Goal: Task Accomplishment & Management: Manage account settings

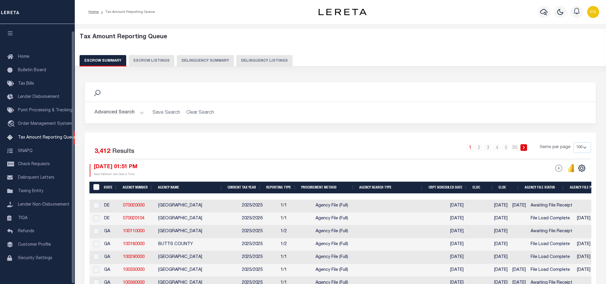
select select "100"
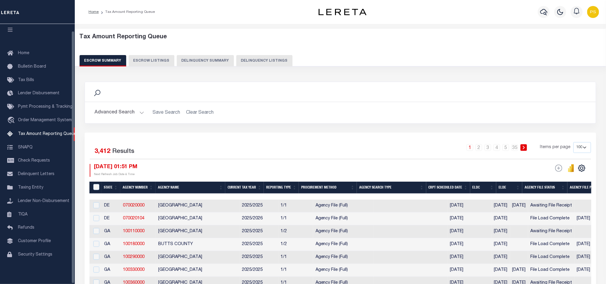
click at [270, 58] on button "Delinquency Listings" at bounding box center [264, 60] width 56 height 11
select select "100"
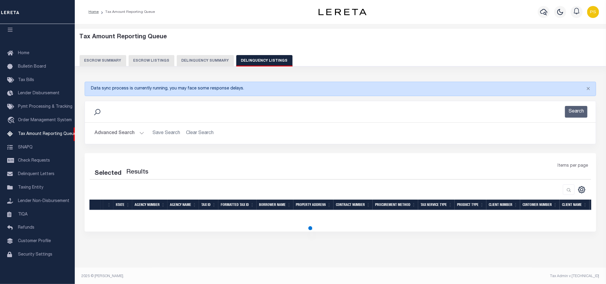
select select "100"
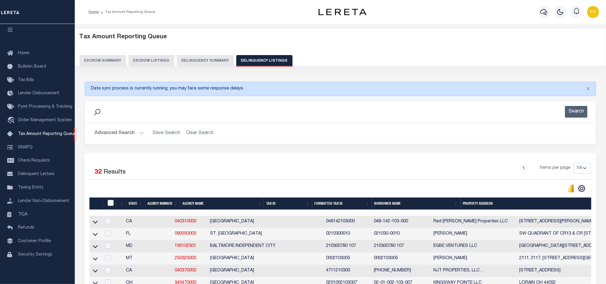
click at [119, 131] on button "Advanced Search" at bounding box center [120, 133] width 50 height 12
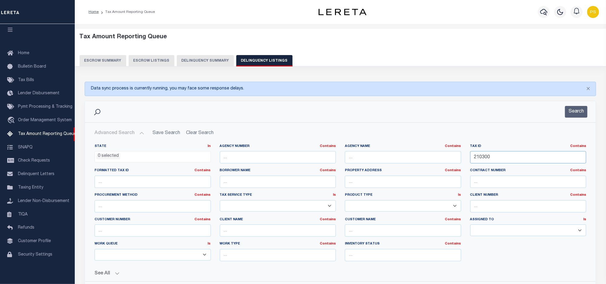
click at [486, 159] on input "210300" at bounding box center [528, 157] width 116 height 12
paste input "0503300"
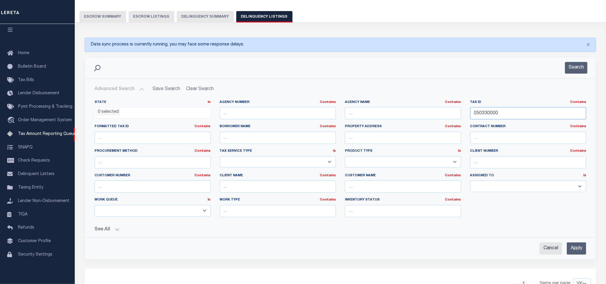
scroll to position [45, 0]
click at [578, 242] on div "Cancel Apply" at bounding box center [340, 245] width 501 height 17
click at [578, 252] on input "Apply" at bounding box center [576, 247] width 19 height 12
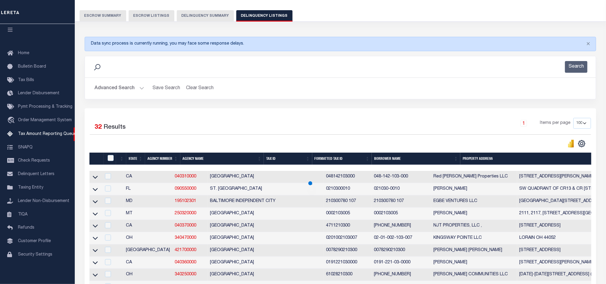
scroll to position [9, 0]
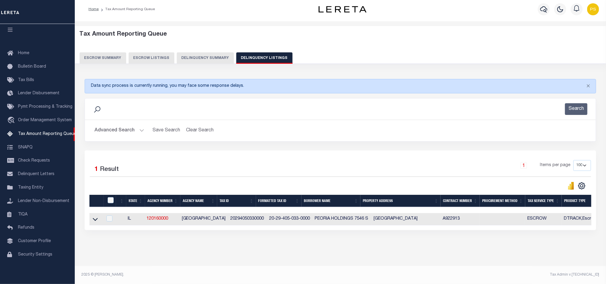
drag, startPoint x: 94, startPoint y: 212, endPoint x: 127, endPoint y: 224, distance: 35.1
click at [94, 216] on icon at bounding box center [95, 219] width 5 height 6
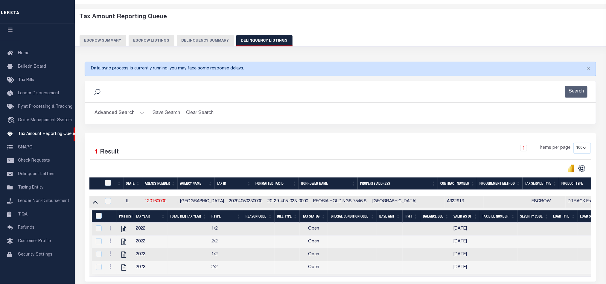
scroll to position [0, 0]
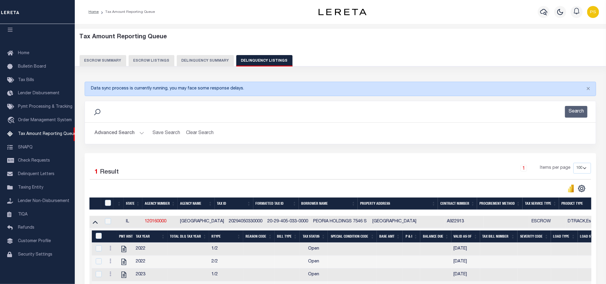
click at [108, 136] on button "Advanced Search" at bounding box center [120, 133] width 50 height 12
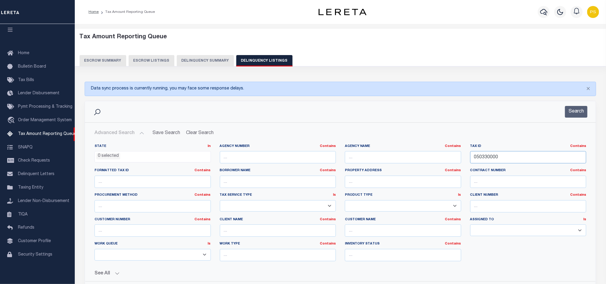
click at [494, 159] on input "050330000" at bounding box center [528, 157] width 116 height 12
paste input "85-03-31-100-030.000-002"
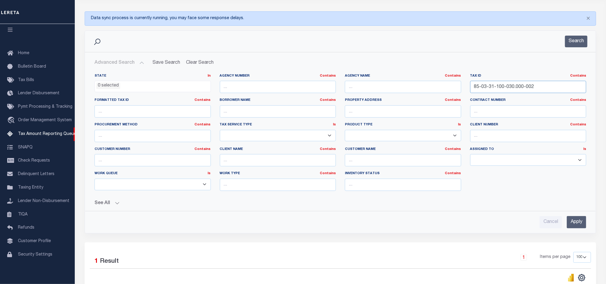
scroll to position [90, 0]
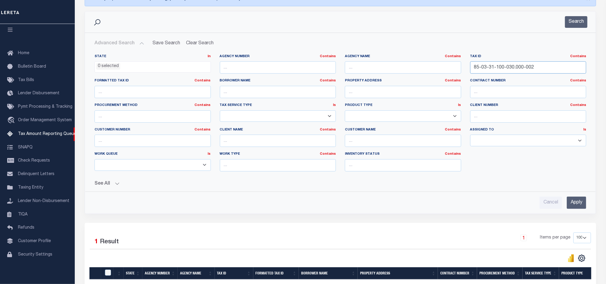
type input "85-03-31-100-030.000-002"
click at [578, 207] on input "Apply" at bounding box center [576, 203] width 19 height 12
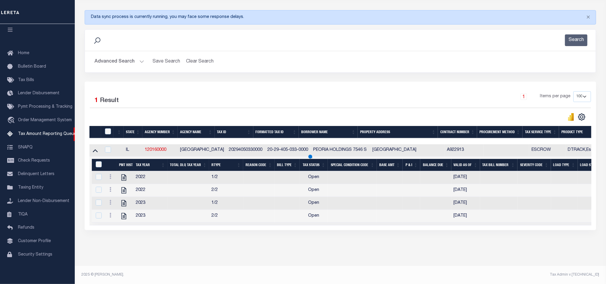
scroll to position [9, 0]
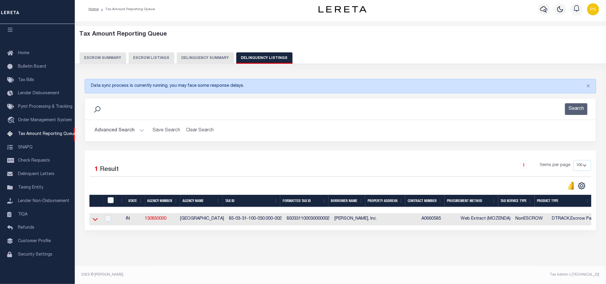
click at [93, 216] on icon at bounding box center [95, 219] width 5 height 6
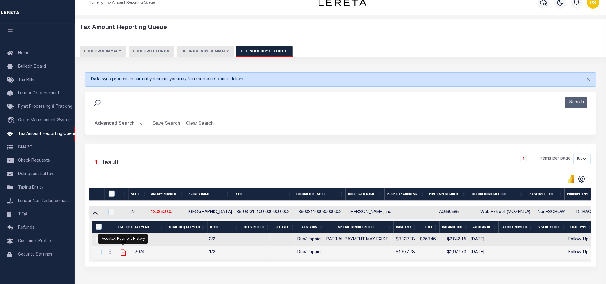
click at [124, 254] on icon "" at bounding box center [123, 253] width 5 height 6
checkbox input "true"
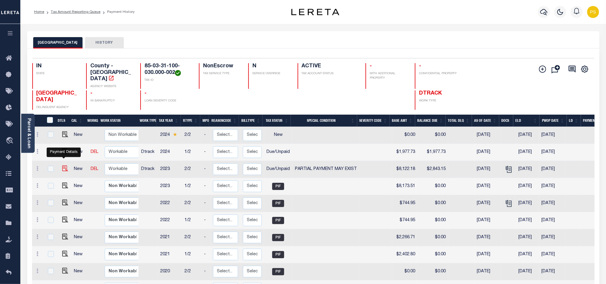
click at [64, 165] on img "" at bounding box center [65, 168] width 6 height 6
checkbox input "true"
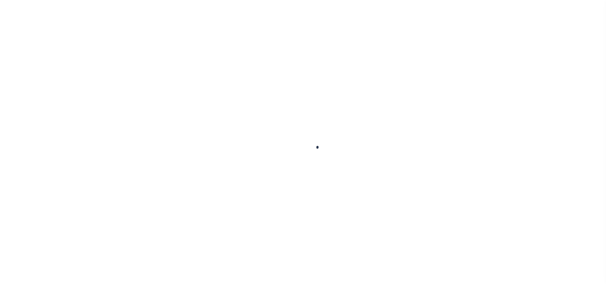
checkbox input "false"
type textarea "Exact paid amount couldn't be determined."
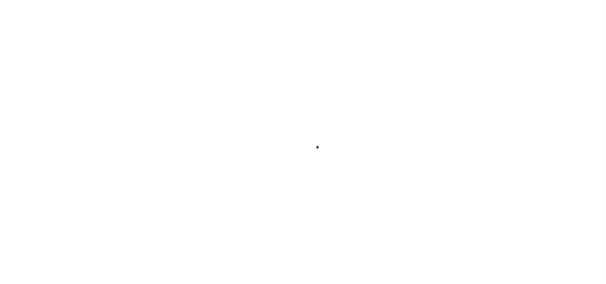
type input "[DATE]"
select select "DUE"
select select "15"
type input "$8,122.18"
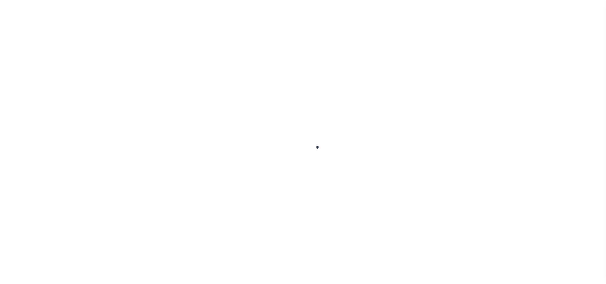
type input "$258.46"
type input "$2,713.92"
type input "$2,843.15"
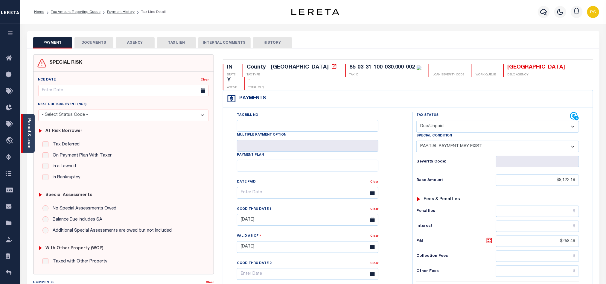
click at [25, 121] on div "Parcel & Loan" at bounding box center [27, 133] width 13 height 39
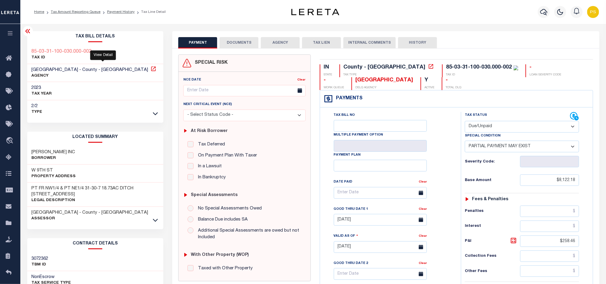
click at [151, 70] on icon at bounding box center [154, 69] width 6 height 6
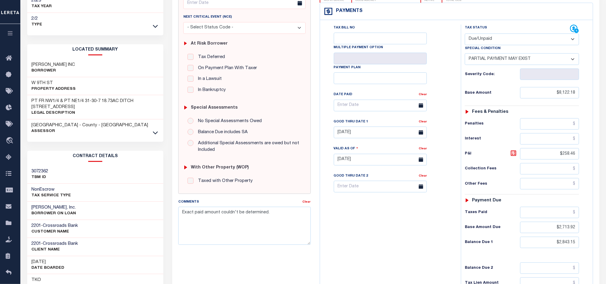
scroll to position [45, 0]
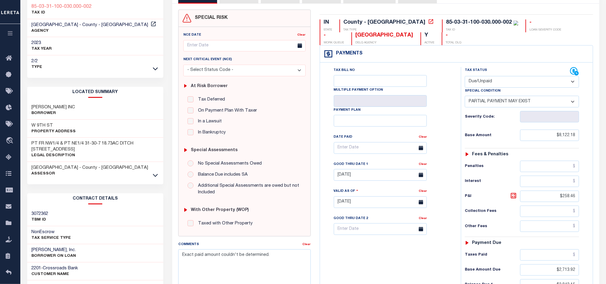
click at [513, 84] on select "- Select Status Code - Open Due/Unpaid Paid Incomplete No Tax Due Internal Refu…" at bounding box center [522, 82] width 114 height 12
select select "PYD"
click at [465, 77] on select "- Select Status Code - Open Due/Unpaid Paid Incomplete No Tax Due Internal Refu…" at bounding box center [522, 82] width 114 height 12
select select "0"
type input "[DATE]"
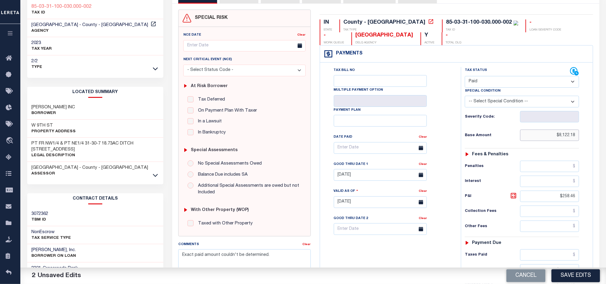
drag, startPoint x: 548, startPoint y: 140, endPoint x: 583, endPoint y: 139, distance: 35.0
click at [583, 139] on div "Tax Status Status - Select Status Code -" at bounding box center [524, 199] width 126 height 264
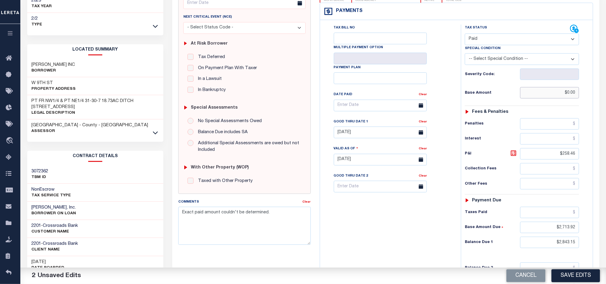
scroll to position [90, 0]
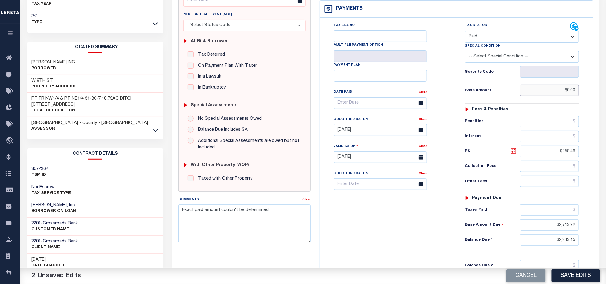
type input "$0.00"
drag, startPoint x: 558, startPoint y: 149, endPoint x: 586, endPoint y: 160, distance: 30.7
click at [586, 160] on div "Tax Status Status - Select Status Code -" at bounding box center [524, 154] width 126 height 264
drag, startPoint x: 550, startPoint y: 231, endPoint x: 576, endPoint y: 232, distance: 26.1
click at [576, 231] on input "$2,713.92" at bounding box center [549, 224] width 59 height 11
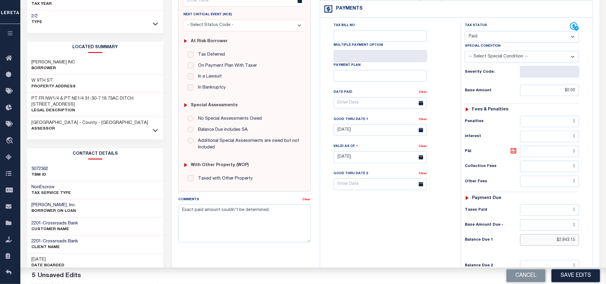
drag, startPoint x: 556, startPoint y: 244, endPoint x: 575, endPoint y: 244, distance: 19.2
click at [575, 244] on input "$2,843.15" at bounding box center [549, 239] width 59 height 11
click at [559, 240] on input "text" at bounding box center [549, 239] width 59 height 11
type input "$0.00"
click at [425, 121] on link "Clear" at bounding box center [423, 119] width 8 height 3
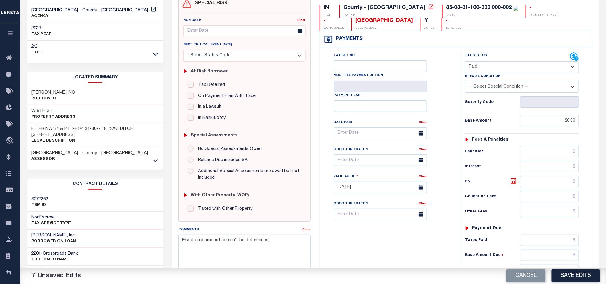
scroll to position [0, 0]
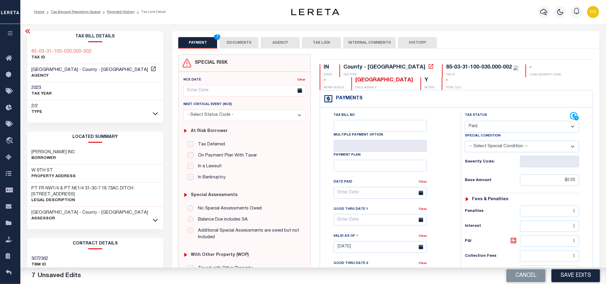
click at [237, 42] on button "DOCUMENTS" at bounding box center [239, 42] width 39 height 11
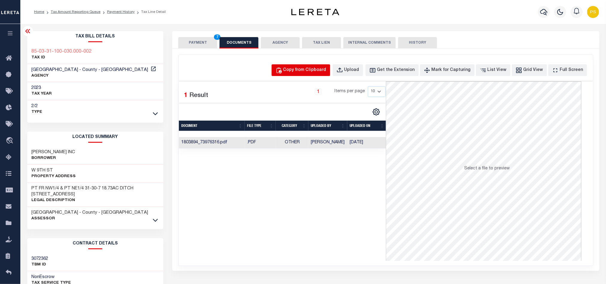
click at [307, 75] on button "Copy from Clipboard" at bounding box center [301, 70] width 59 height 12
select select "POP"
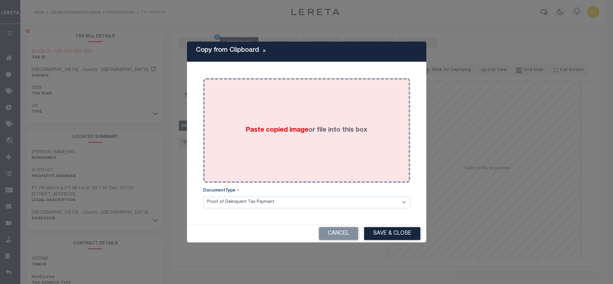
click at [345, 129] on label "Paste copied image or file into this box" at bounding box center [307, 130] width 122 height 10
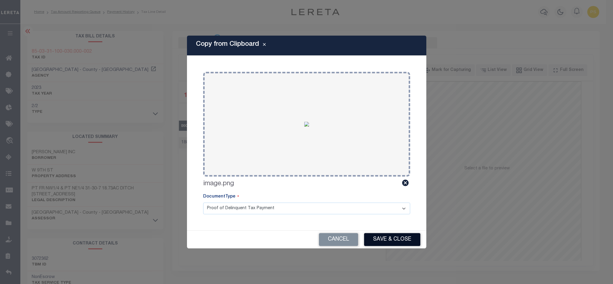
click at [408, 238] on button "Save & Close" at bounding box center [392, 239] width 56 height 13
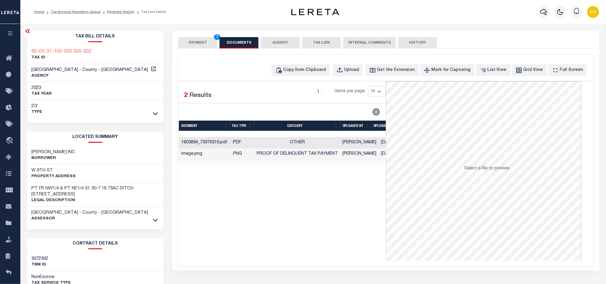
click at [203, 44] on button "PAYMENT 7" at bounding box center [197, 42] width 39 height 11
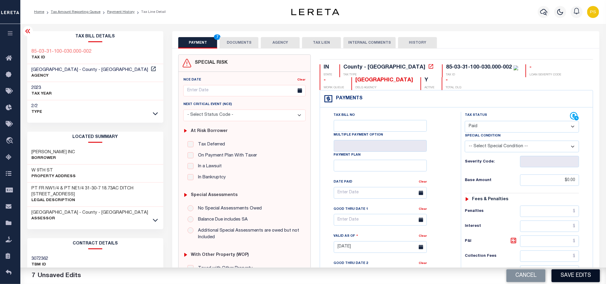
click at [582, 274] on button "Save Edits" at bounding box center [576, 275] width 48 height 13
checkbox input "false"
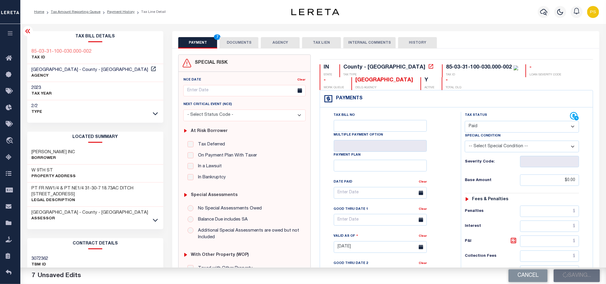
type textarea "Exact paid amount couldn't be determined."
type input "$0"
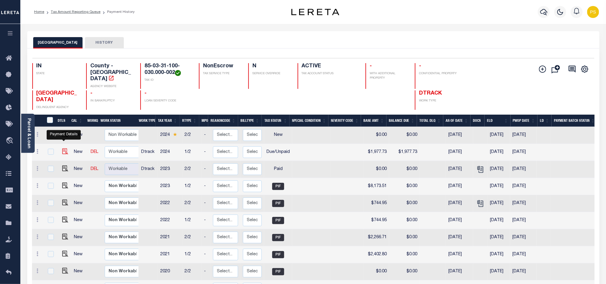
click at [63, 148] on img "" at bounding box center [65, 151] width 6 height 6
checkbox input "true"
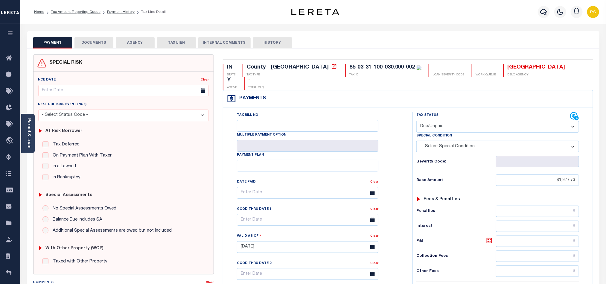
drag, startPoint x: 439, startPoint y: 114, endPoint x: 438, endPoint y: 120, distance: 5.5
click at [439, 121] on select "- Select Status Code - Open Due/Unpaid Paid Incomplete No Tax Due Internal Refu…" at bounding box center [498, 127] width 163 height 12
select select "PYD"
click at [417, 121] on select "- Select Status Code - Open Due/Unpaid Paid Incomplete No Tax Due Internal Refu…" at bounding box center [498, 127] width 163 height 12
type input "[DATE]"
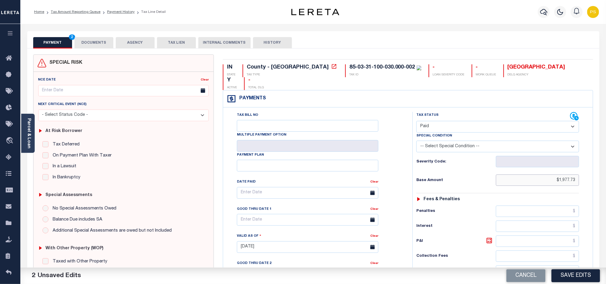
drag, startPoint x: 552, startPoint y: 167, endPoint x: 579, endPoint y: 172, distance: 27.3
click at [579, 174] on input "$1,977.73" at bounding box center [537, 179] width 83 height 11
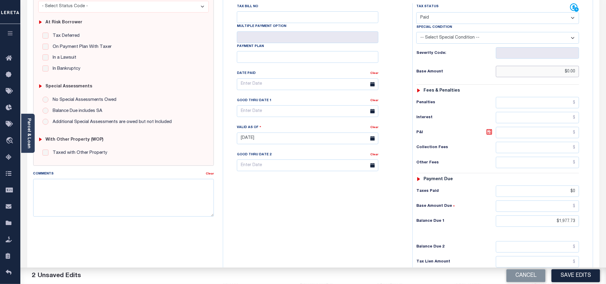
scroll to position [162, 0]
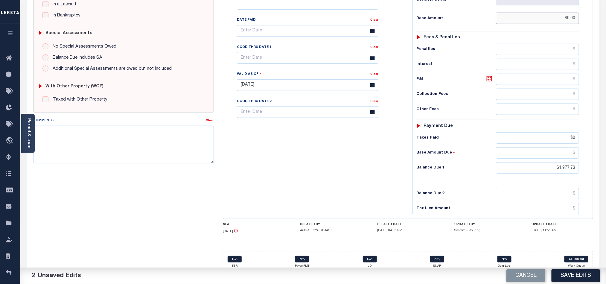
type input "$0.00"
drag, startPoint x: 554, startPoint y: 161, endPoint x: 586, endPoint y: 164, distance: 32.5
click at [586, 164] on div "Tax Status Status - Select Status Code -" at bounding box center [500, 82] width 174 height 264
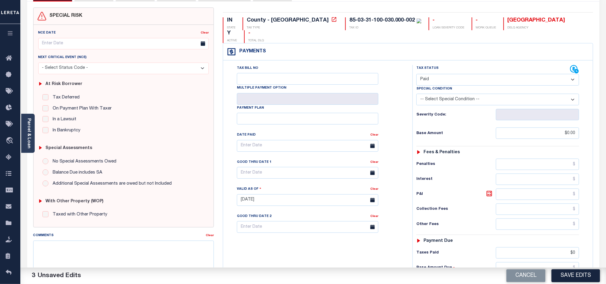
scroll to position [0, 0]
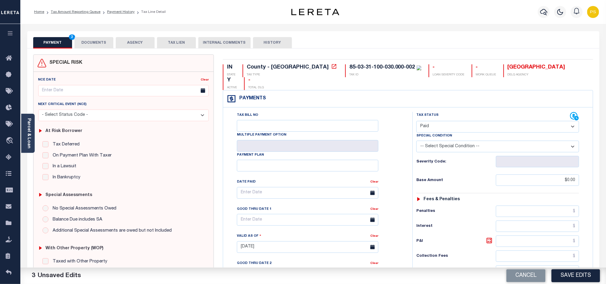
type input "$0.00"
click at [91, 36] on div "PAYMENT 3 DOCUMENTS AGENCY DELINQUENT PAYEE TAX LIEN" at bounding box center [313, 39] width 572 height 17
click at [93, 41] on button "DOCUMENTS" at bounding box center [94, 42] width 39 height 11
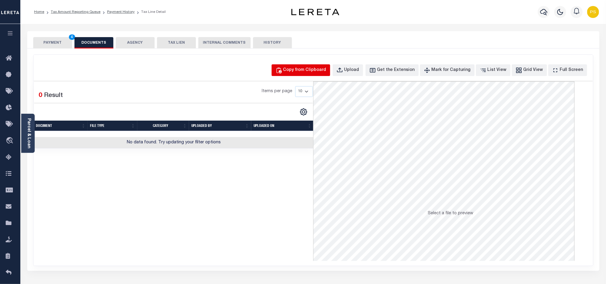
click at [322, 71] on div "Copy from Clipboard" at bounding box center [304, 70] width 43 height 7
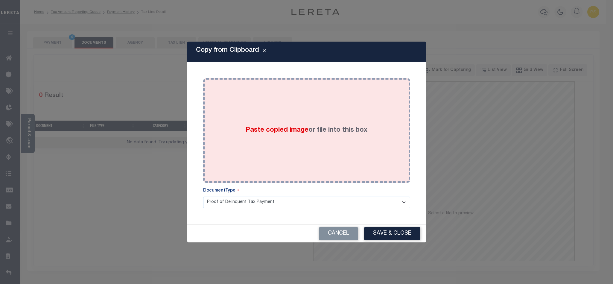
click at [306, 158] on div "Paste copied image or file into this box" at bounding box center [307, 131] width 198 height 96
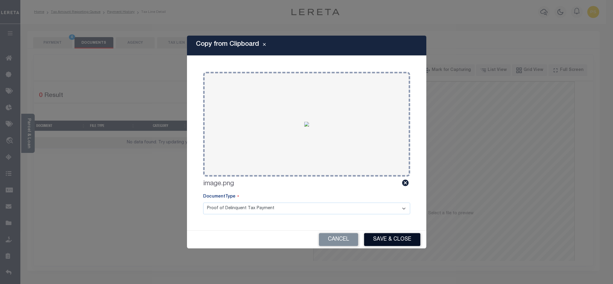
click at [407, 241] on button "Save & Close" at bounding box center [392, 239] width 56 height 13
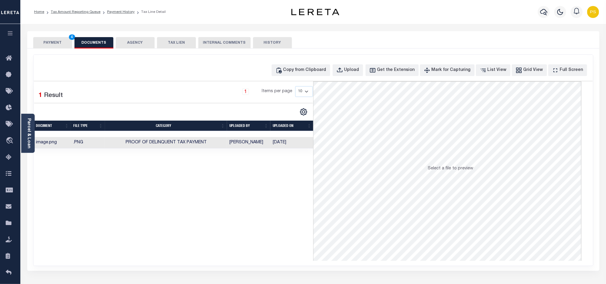
click at [51, 46] on button "PAYMENT 4" at bounding box center [52, 42] width 39 height 11
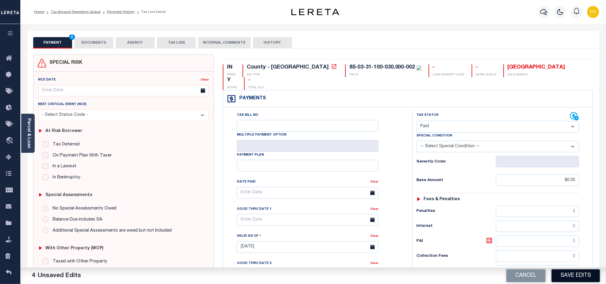
click at [581, 277] on button "Save Edits" at bounding box center [576, 275] width 48 height 13
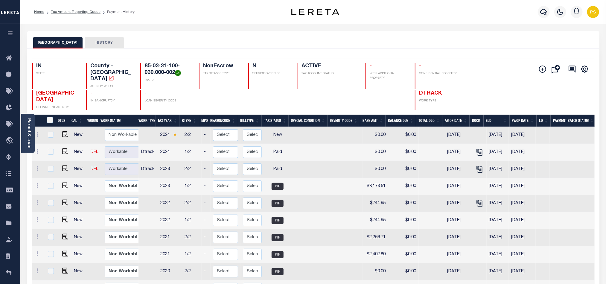
click at [76, 14] on li "Tax Amount Reporting Queue" at bounding box center [72, 11] width 56 height 5
click at [76, 13] on link "Tax Amount Reporting Queue" at bounding box center [76, 12] width 50 height 4
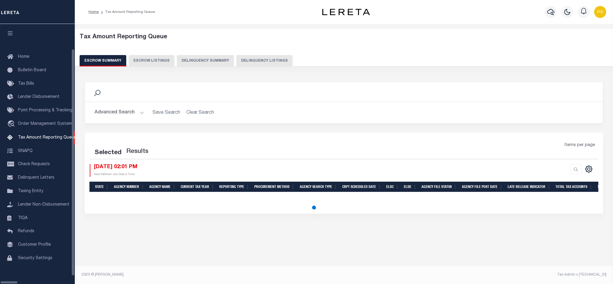
click at [243, 62] on button "Delinquency Listings" at bounding box center [264, 60] width 56 height 11
select select "100"
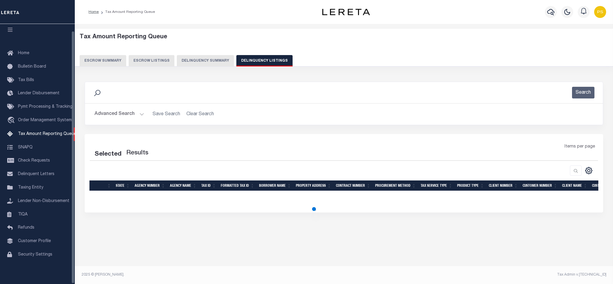
select select "100"
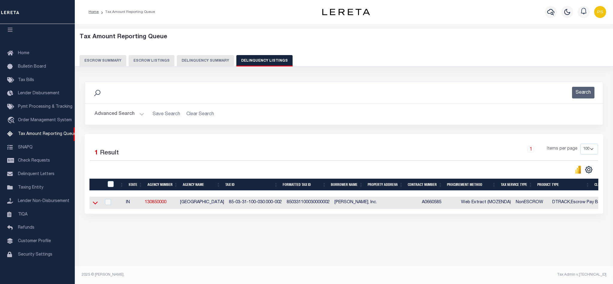
click at [97, 206] on icon at bounding box center [95, 203] width 5 height 6
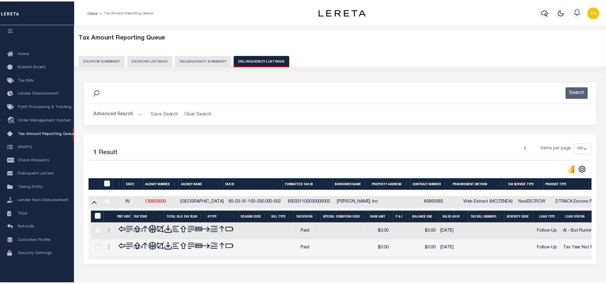
scroll to position [34, 0]
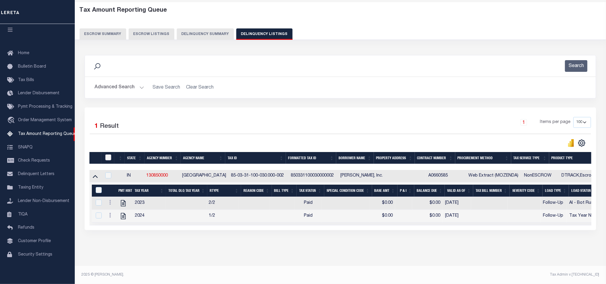
click at [108, 154] on input "checkbox" at bounding box center [108, 157] width 6 height 6
checkbox input "true"
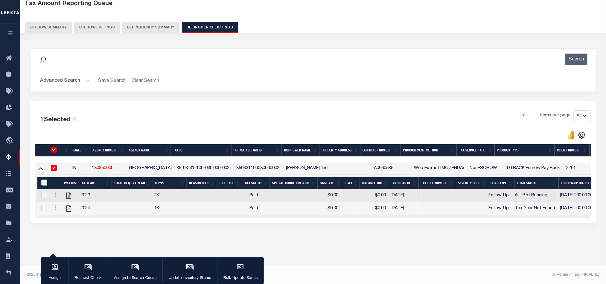
scroll to position [32, 0]
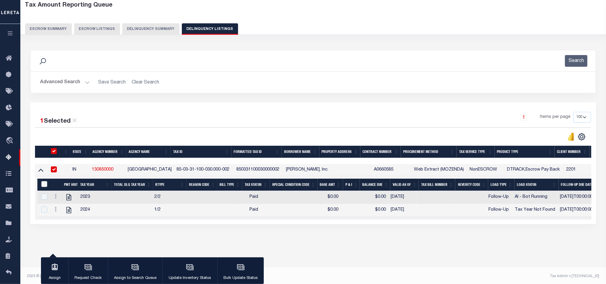
click at [42, 187] on input "&nbsp;" at bounding box center [44, 184] width 6 height 6
checkbox input "true"
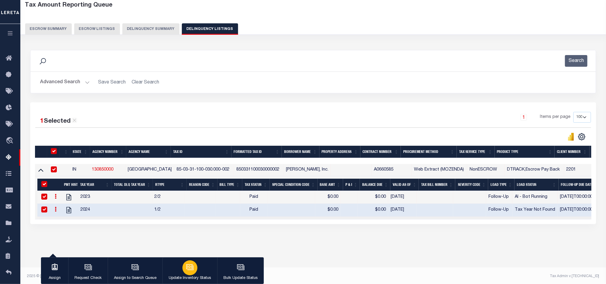
click at [190, 268] on icon "button" at bounding box center [190, 267] width 8 height 8
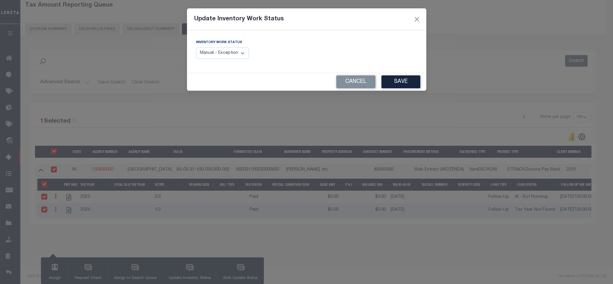
click at [245, 56] on select "Manual - Exception Pended - Awaiting Search Late Add Exception Completed" at bounding box center [222, 54] width 53 height 12
select select "4"
click at [196, 48] on select "Manual - Exception Pended - Awaiting Search Late Add Exception Completed" at bounding box center [222, 54] width 53 height 12
click at [405, 86] on button "Save" at bounding box center [401, 81] width 39 height 13
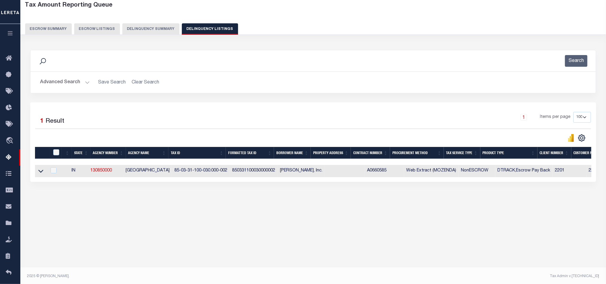
click at [69, 84] on button "Advanced Search" at bounding box center [65, 83] width 50 height 12
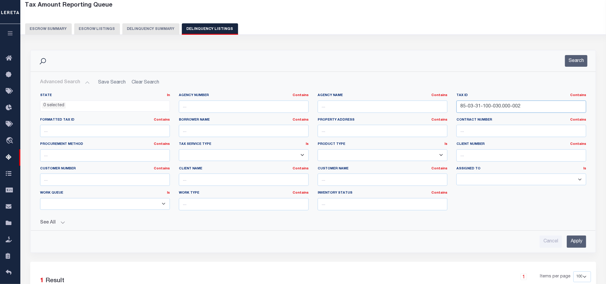
click at [484, 105] on input "85-03-31-100-030.000-002" at bounding box center [522, 107] width 130 height 12
paste input "2-204-054"
type input "85-03-32-204-054.000-002"
click at [577, 244] on input "Apply" at bounding box center [576, 241] width 19 height 12
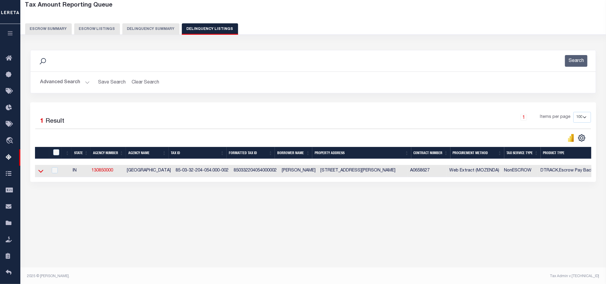
click at [40, 172] on icon at bounding box center [40, 171] width 5 height 6
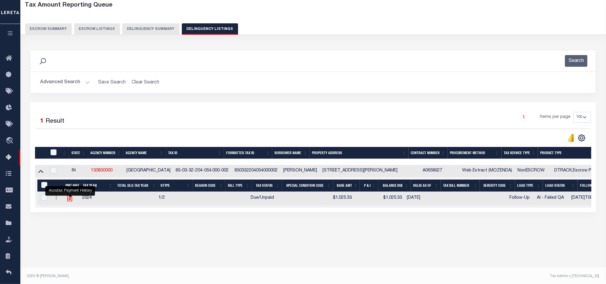
click at [70, 199] on icon "" at bounding box center [70, 198] width 8 height 8
checkbox input "true"
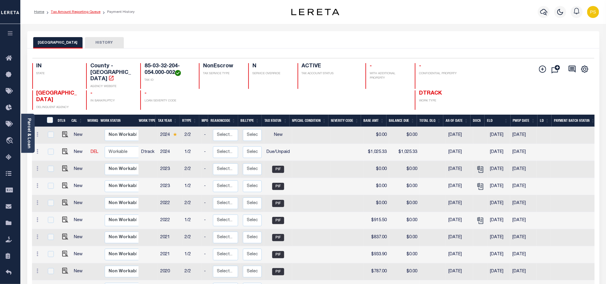
click at [77, 13] on link "Tax Amount Reporting Queue" at bounding box center [76, 12] width 50 height 4
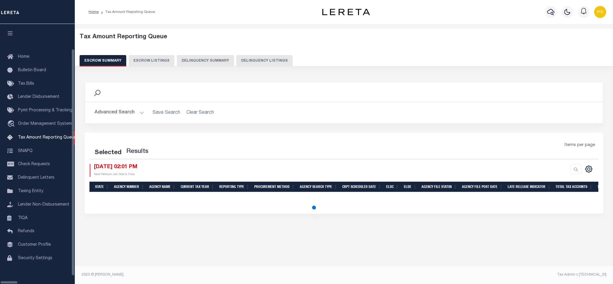
click at [250, 63] on button "Delinquency Listings" at bounding box center [264, 60] width 56 height 11
select select "100"
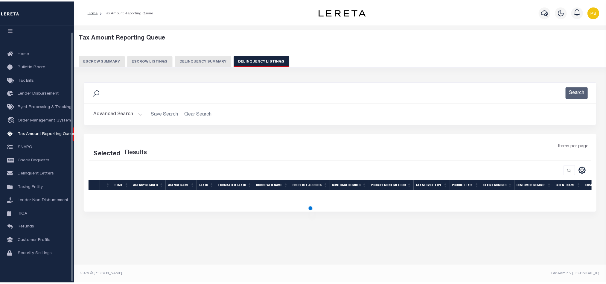
scroll to position [7, 0]
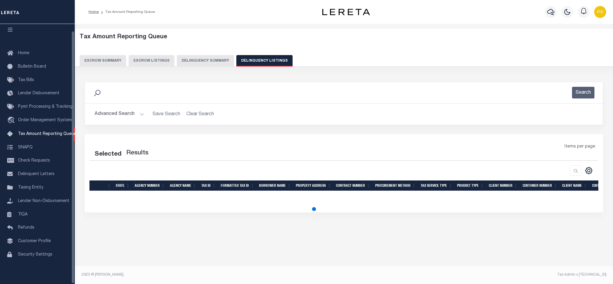
select select "100"
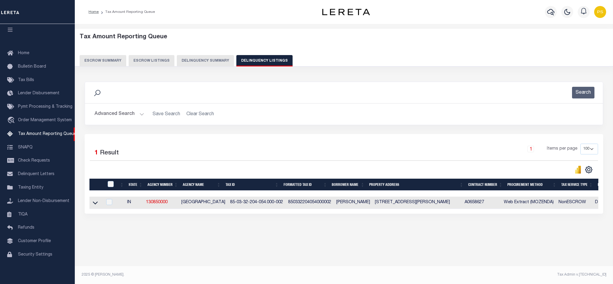
click at [119, 117] on button "Advanced Search" at bounding box center [120, 114] width 50 height 12
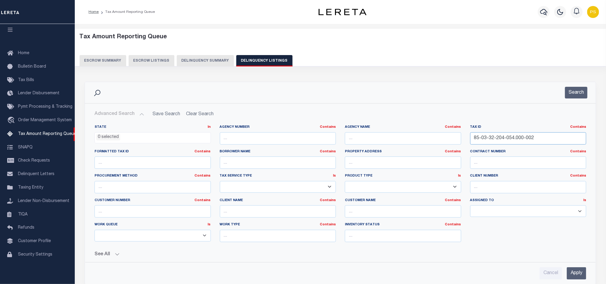
click at [482, 136] on input "85-03-32-204-054.000-002" at bounding box center [528, 138] width 116 height 12
paste input "6-33-200-022.000-010"
type input "85-06-33-200-022.000-010"
click at [578, 277] on input "Apply" at bounding box center [576, 273] width 19 height 12
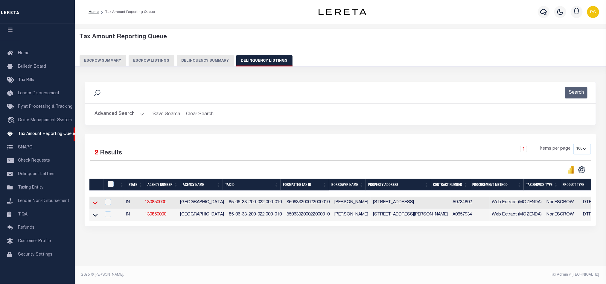
click at [96, 205] on icon at bounding box center [95, 203] width 5 height 3
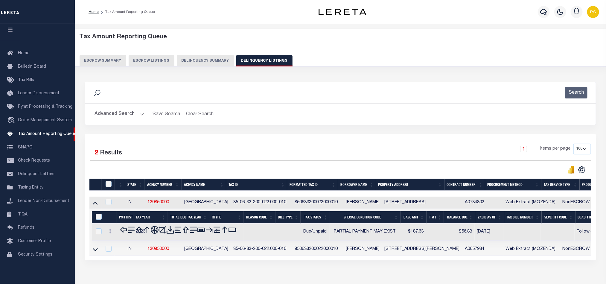
scroll to position [33, 0]
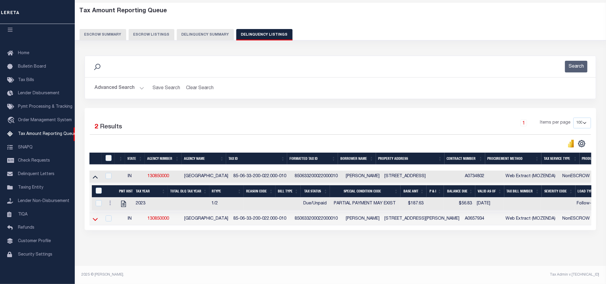
click at [94, 217] on icon at bounding box center [95, 219] width 5 height 6
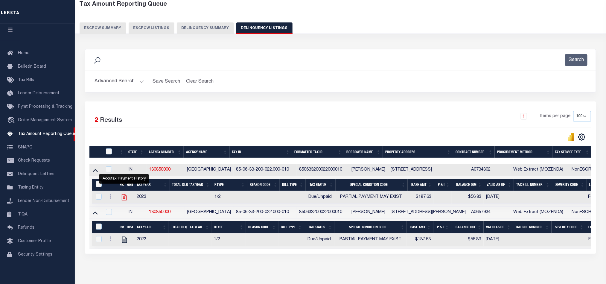
click at [122, 201] on icon "" at bounding box center [124, 197] width 8 height 8
checkbox input "true"
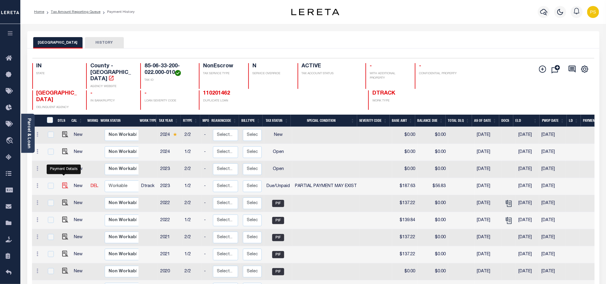
click at [63, 183] on img "" at bounding box center [65, 186] width 6 height 6
checkbox input "true"
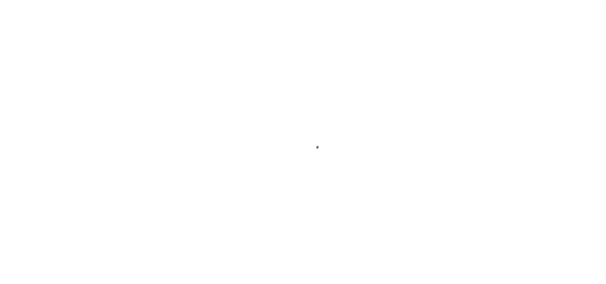
select select "DUE"
select select "15"
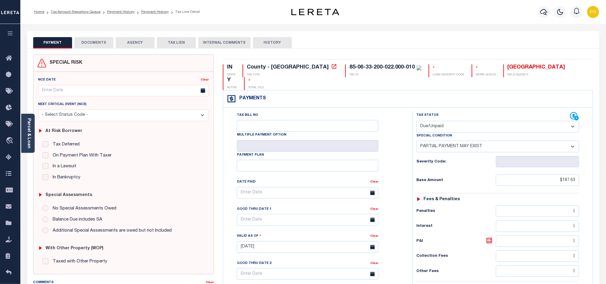
click at [437, 121] on select "- Select Status Code - Open Due/Unpaid Paid Incomplete No Tax Due Internal Refu…" at bounding box center [498, 127] width 163 height 12
select select "PYD"
click at [417, 121] on select "- Select Status Code - Open Due/Unpaid Paid Incomplete No Tax Due Internal Refu…" at bounding box center [498, 127] width 163 height 12
select select "0"
type input "[DATE]"
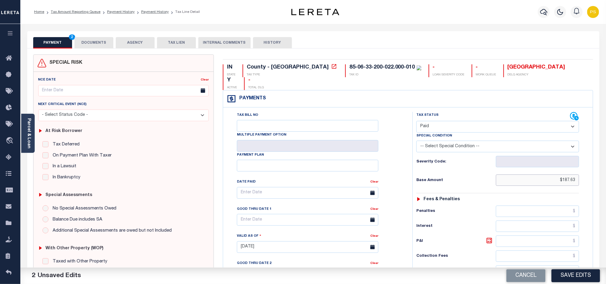
drag, startPoint x: 561, startPoint y: 167, endPoint x: 587, endPoint y: 171, distance: 26.6
click at [587, 171] on div "Tax Status Status" at bounding box center [499, 244] width 183 height 264
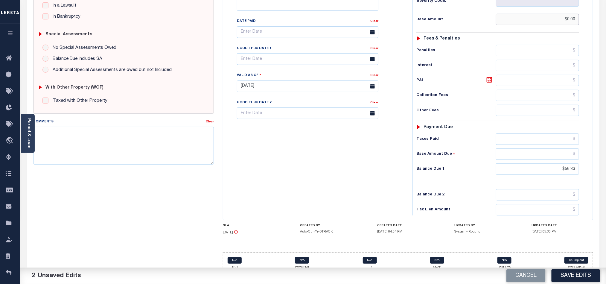
scroll to position [162, 0]
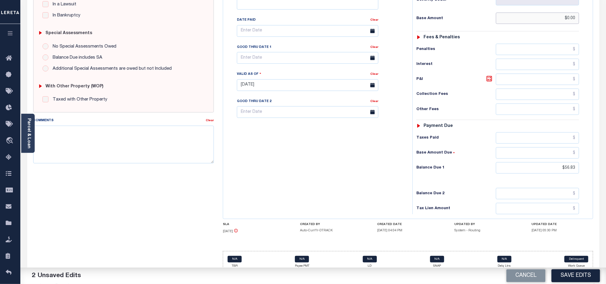
type input "$0.00"
drag, startPoint x: 532, startPoint y: 157, endPoint x: 592, endPoint y: 160, distance: 59.9
click at [592, 160] on div "Tax Status Status" at bounding box center [499, 82] width 183 height 264
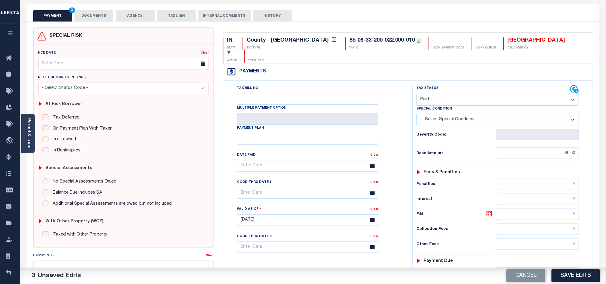
scroll to position [0, 0]
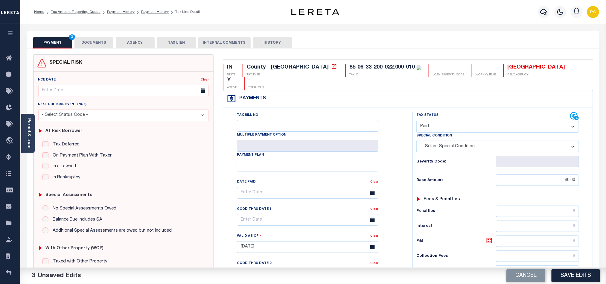
type input "$0.00"
click at [99, 35] on div "PAYMENT 3 DOCUMENTS AGENCY DELINQUENT PAYEE TAX LIEN" at bounding box center [313, 39] width 572 height 17
click at [99, 40] on button "DOCUMENTS" at bounding box center [94, 42] width 39 height 11
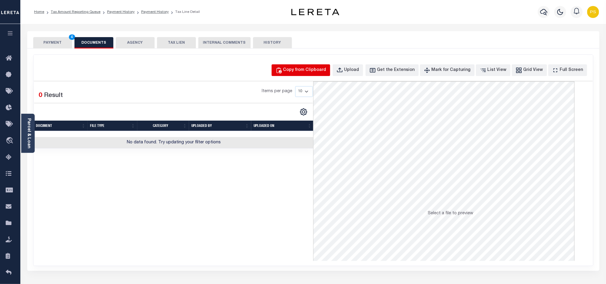
click at [314, 70] on div "Copy from Clipboard" at bounding box center [304, 70] width 43 height 7
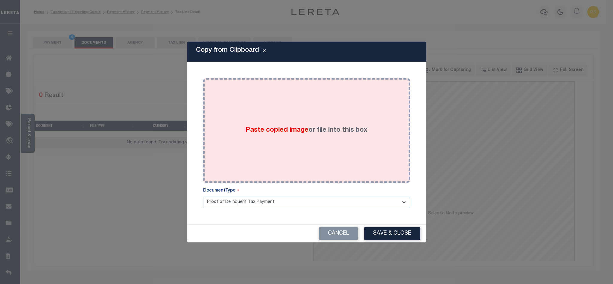
click at [312, 138] on div "Paste copied image or file into this box" at bounding box center [307, 131] width 198 height 96
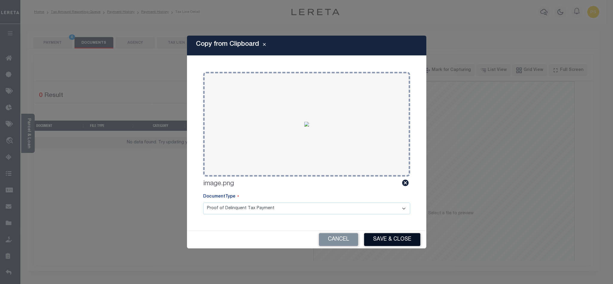
click at [408, 238] on button "Save & Close" at bounding box center [392, 239] width 56 height 13
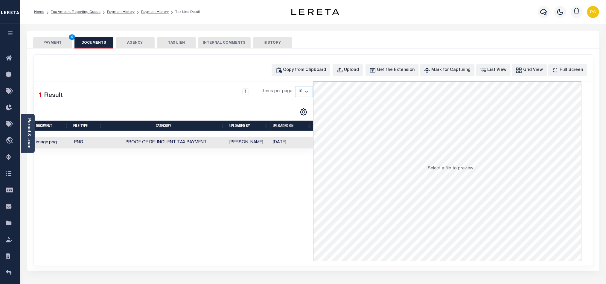
click at [48, 42] on button "PAYMENT 4" at bounding box center [52, 42] width 39 height 11
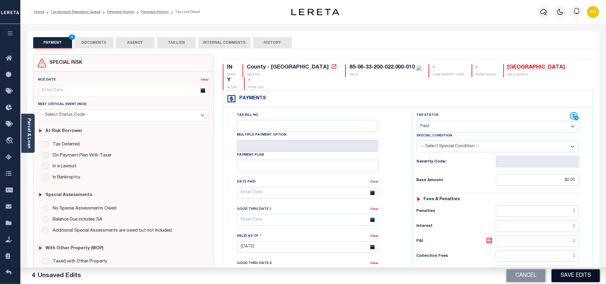
click at [575, 279] on button "Save Edits" at bounding box center [576, 275] width 48 height 13
checkbox input "false"
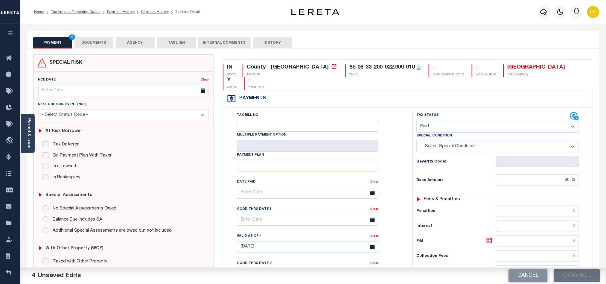
type input "$0"
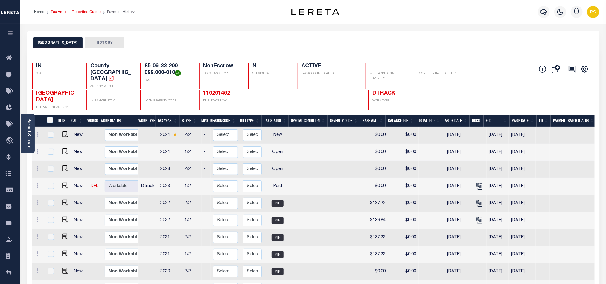
click at [86, 11] on link "Tax Amount Reporting Queue" at bounding box center [76, 12] width 50 height 4
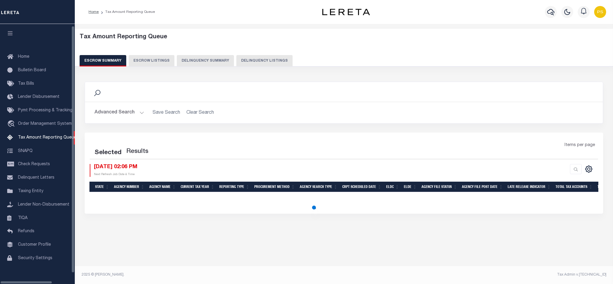
click at [258, 60] on button "Delinquency Listings" at bounding box center [264, 60] width 56 height 11
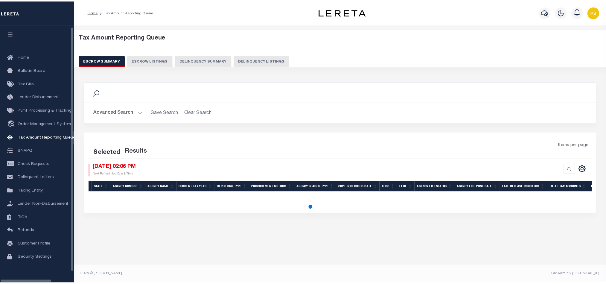
scroll to position [7, 0]
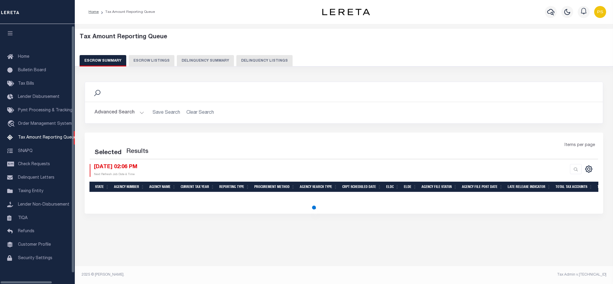
select select "100"
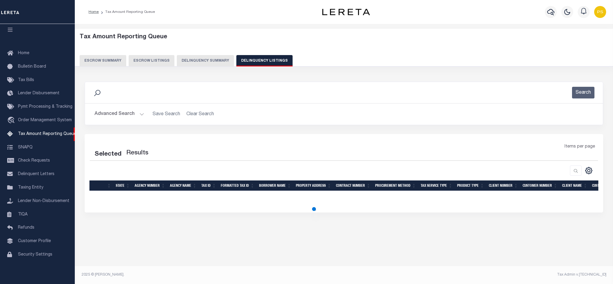
select select "100"
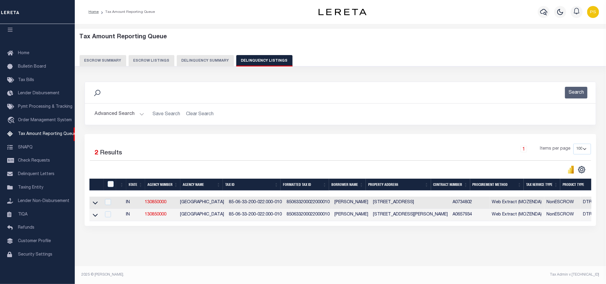
click at [94, 205] on icon at bounding box center [95, 203] width 5 height 3
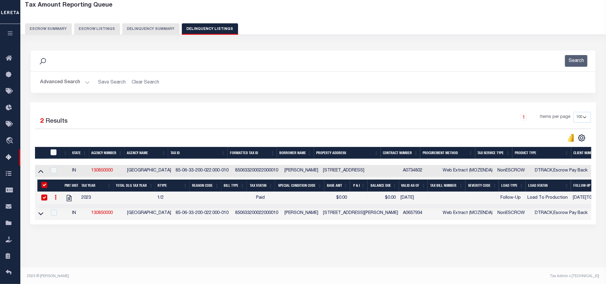
scroll to position [33, 0]
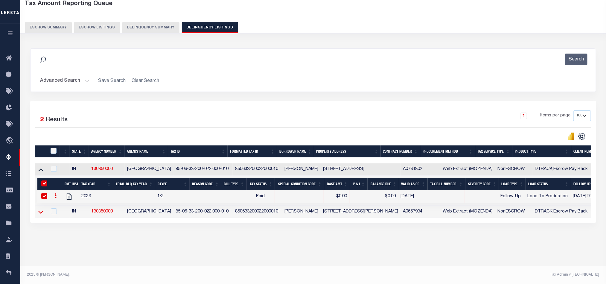
click at [40, 215] on icon at bounding box center [40, 212] width 5 height 6
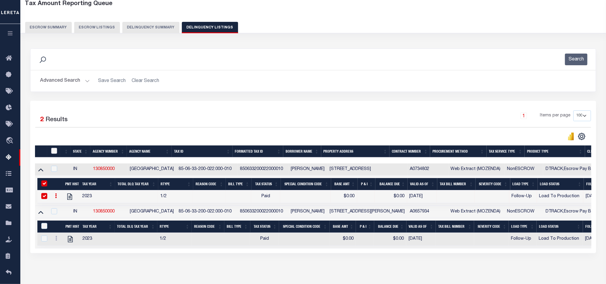
click at [55, 154] on input "checkbox" at bounding box center [54, 151] width 6 height 6
checkbox input "true"
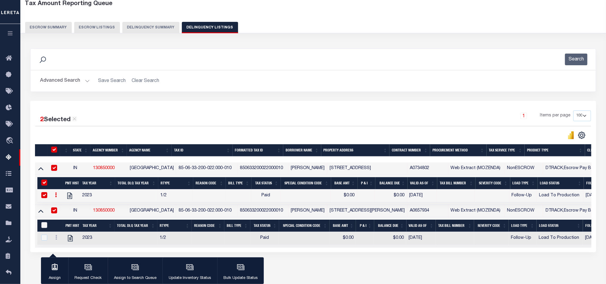
click at [42, 226] on input "&nbsp;" at bounding box center [44, 225] width 6 height 6
checkbox input "true"
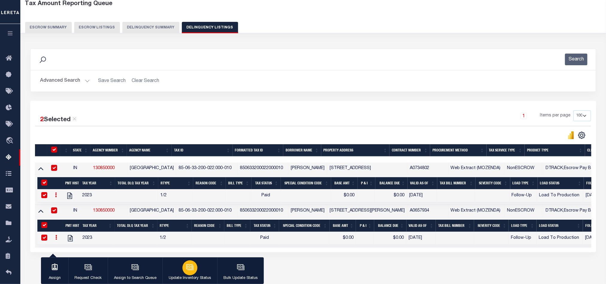
click at [189, 271] on div "button" at bounding box center [190, 267] width 15 height 15
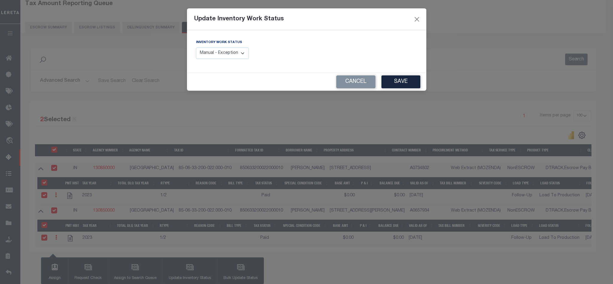
drag, startPoint x: 238, startPoint y: 52, endPoint x: 237, endPoint y: 56, distance: 3.9
click at [238, 52] on select "Manual - Exception Pended - Awaiting Search Late Add Exception Completed" at bounding box center [222, 54] width 53 height 12
select select "4"
click at [196, 48] on select "Manual - Exception Pended - Awaiting Search Late Add Exception Completed" at bounding box center [222, 54] width 53 height 12
click at [405, 83] on button "Save" at bounding box center [401, 81] width 39 height 13
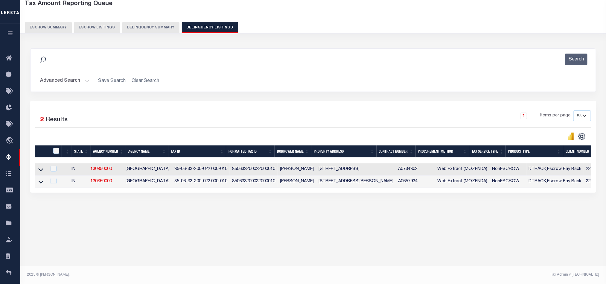
click at [74, 79] on button "Advanced Search" at bounding box center [65, 81] width 50 height 12
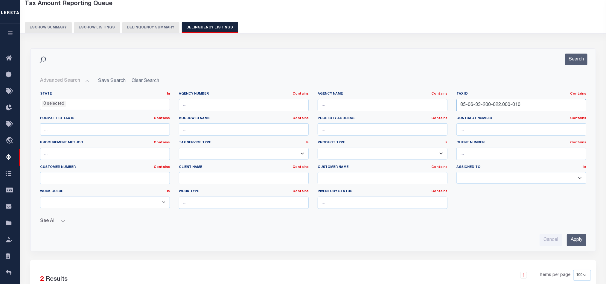
click at [499, 109] on input "85-06-33-200-022.000-010" at bounding box center [522, 105] width 130 height 12
paste input "9-01-101-035.000-011"
type input "85-09-01-101-035.000-011"
click at [575, 240] on input "Apply" at bounding box center [576, 240] width 19 height 12
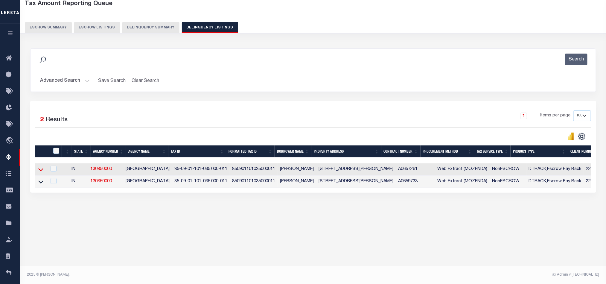
click at [41, 173] on icon at bounding box center [40, 169] width 5 height 6
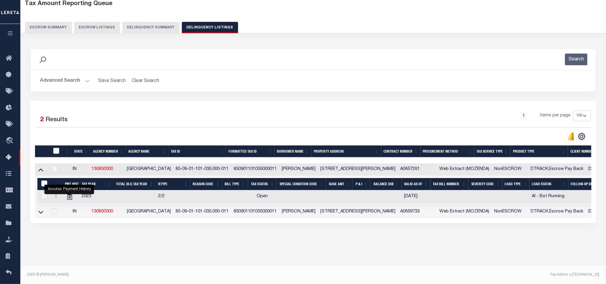
click at [69, 203] on td at bounding box center [71, 196] width 17 height 13
checkbox input "true"
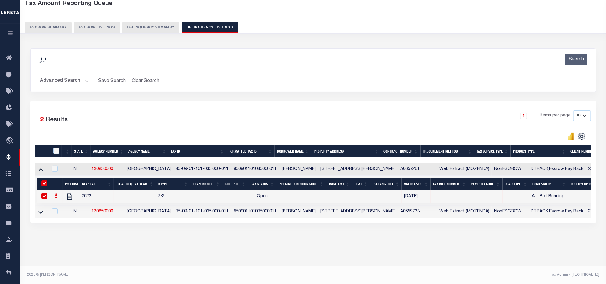
click at [45, 185] on input "&nbsp;" at bounding box center [44, 183] width 6 height 6
checkbox input "false"
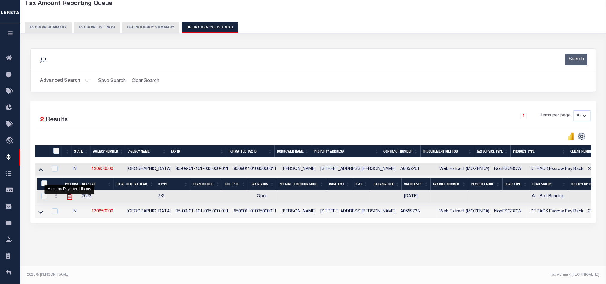
click at [69, 200] on icon "" at bounding box center [70, 197] width 8 height 8
checkbox input "true"
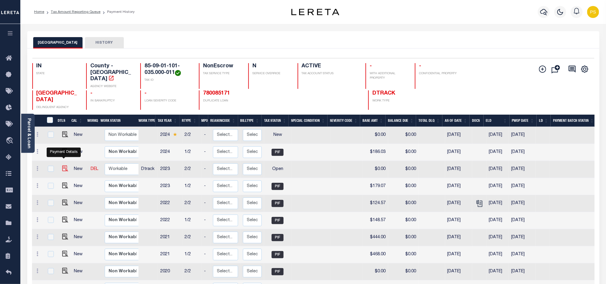
click at [62, 165] on img "" at bounding box center [65, 168] width 6 height 6
checkbox input "true"
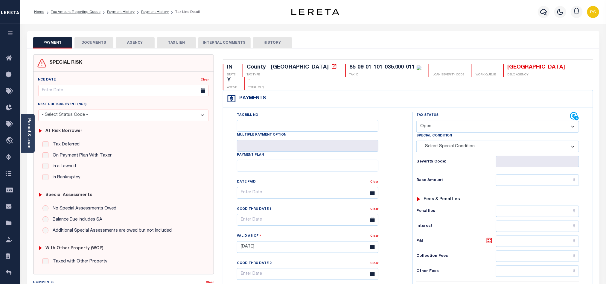
click at [441, 121] on select "- Select Status Code - Open Due/Unpaid Paid Incomplete No Tax Due Internal Refu…" at bounding box center [498, 127] width 163 height 12
select select "PYD"
click at [417, 121] on select "- Select Status Code - Open Due/Unpaid Paid Incomplete No Tax Due Internal Refu…" at bounding box center [498, 127] width 163 height 12
type input "[DATE]"
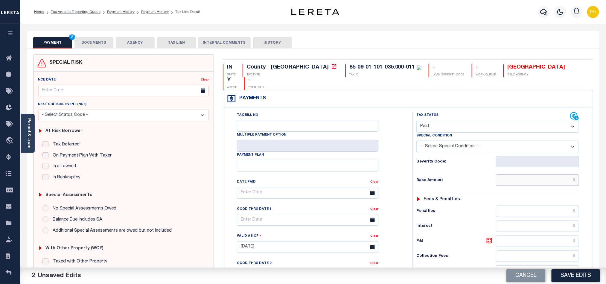
drag, startPoint x: 533, startPoint y: 165, endPoint x: 530, endPoint y: 170, distance: 5.6
click at [533, 174] on input "text" at bounding box center [537, 179] width 83 height 11
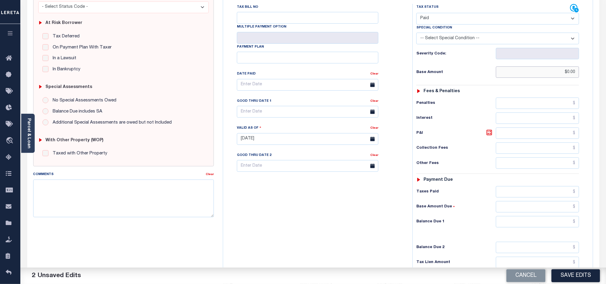
scroll to position [135, 0]
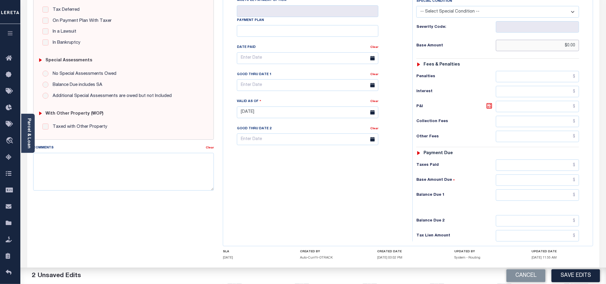
type input "$0.00"
click at [540, 189] on input "text" at bounding box center [537, 194] width 83 height 11
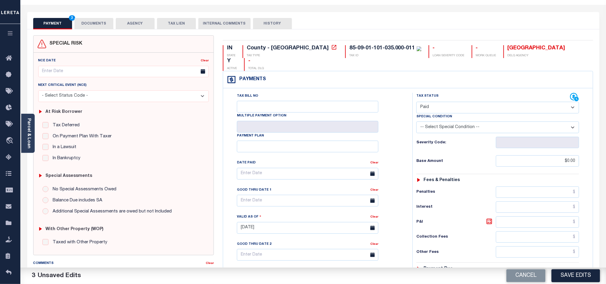
scroll to position [0, 0]
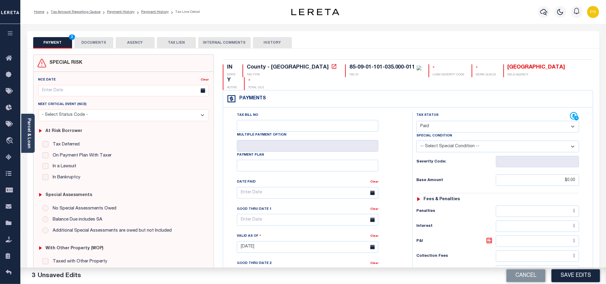
type input "$0.00"
click at [93, 42] on button "DOCUMENTS" at bounding box center [94, 42] width 39 height 11
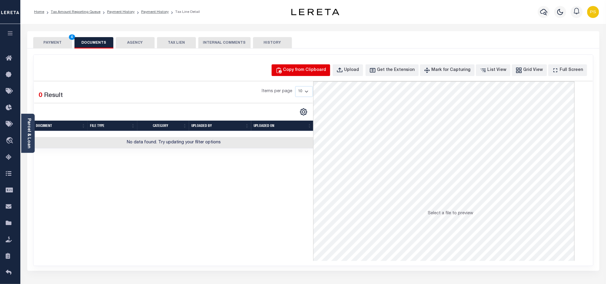
click at [308, 73] on div "Copy from Clipboard" at bounding box center [304, 70] width 43 height 7
select select "POP"
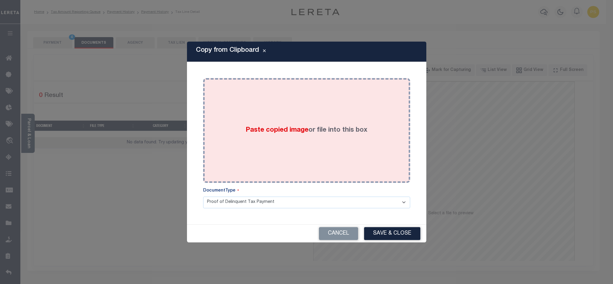
click at [322, 130] on label "Paste copied image or file into this box" at bounding box center [307, 130] width 122 height 10
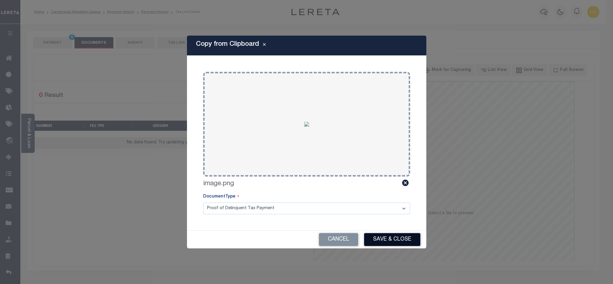
click at [413, 240] on button "Save & Close" at bounding box center [392, 239] width 56 height 13
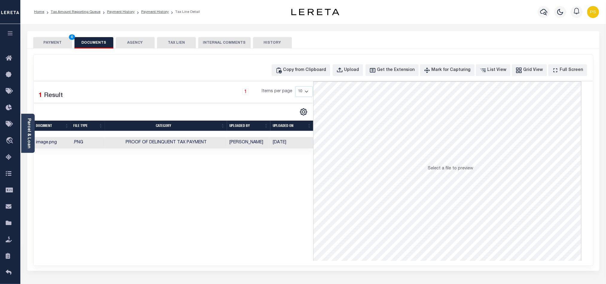
click at [53, 42] on button "PAYMENT 4" at bounding box center [52, 42] width 39 height 11
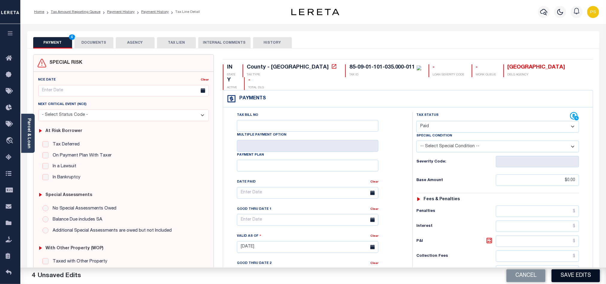
click at [575, 275] on button "Save Edits" at bounding box center [576, 275] width 48 height 13
checkbox input "false"
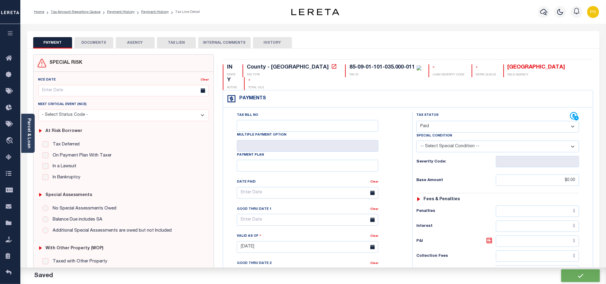
type input "$0"
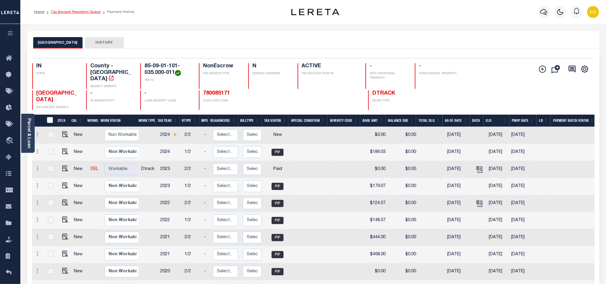
click at [85, 12] on link "Tax Amount Reporting Queue" at bounding box center [76, 12] width 50 height 4
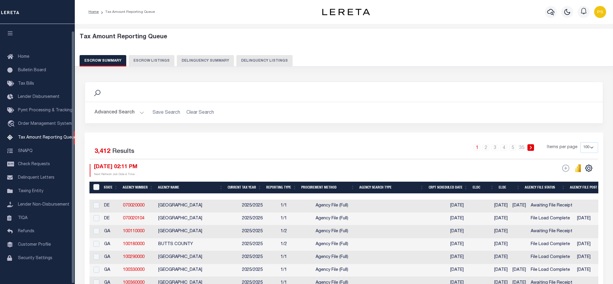
select select "100"
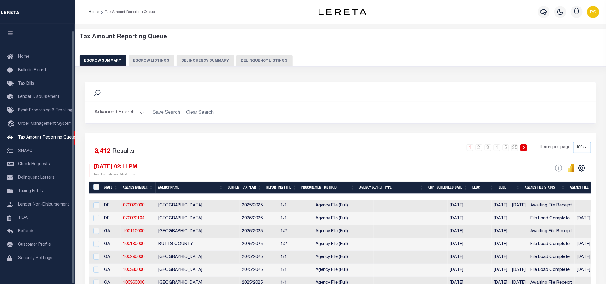
scroll to position [7, 0]
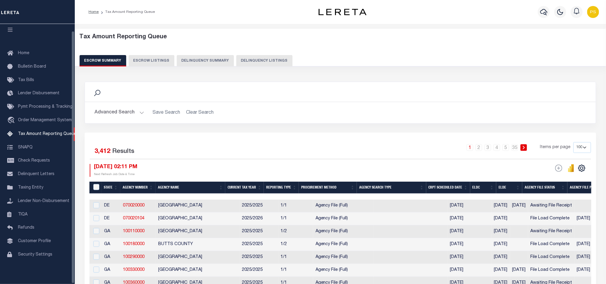
click at [261, 59] on button "Delinquency Listings" at bounding box center [264, 60] width 56 height 11
select select "100"
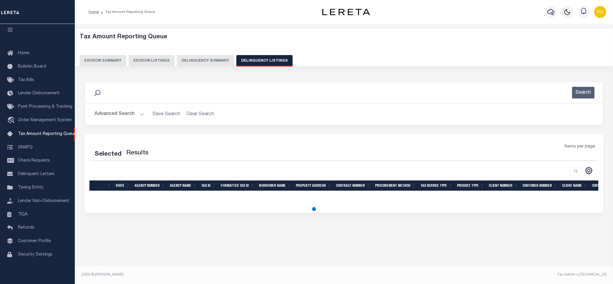
select select "100"
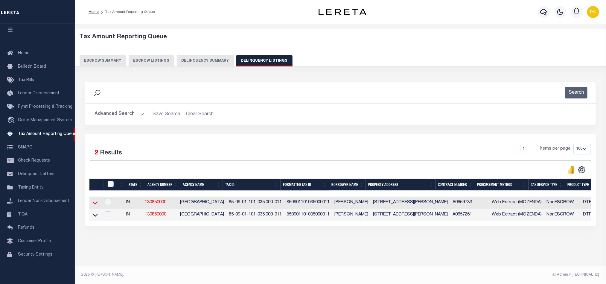
click at [96, 205] on icon at bounding box center [95, 203] width 5 height 3
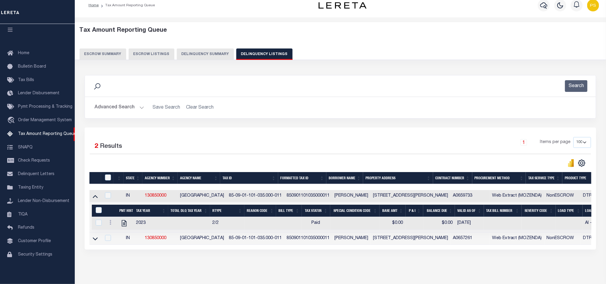
scroll to position [33, 0]
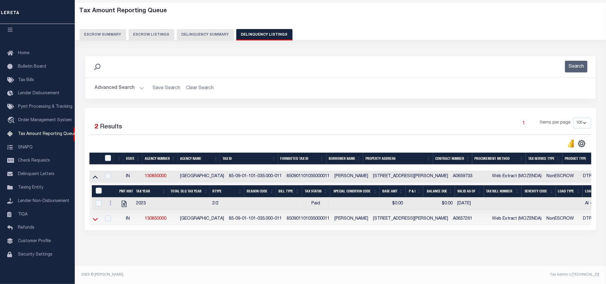
click at [94, 218] on icon at bounding box center [95, 219] width 5 height 3
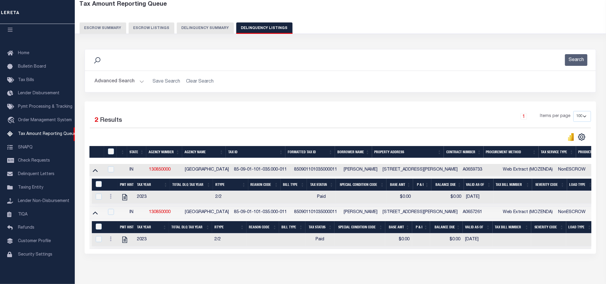
scroll to position [0, 0]
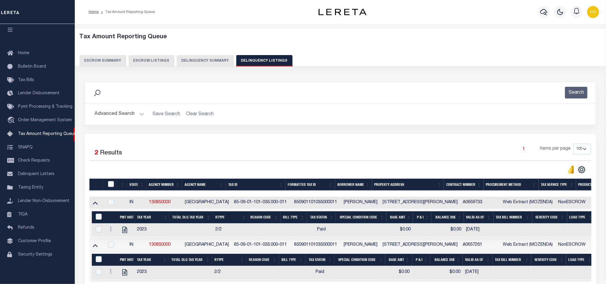
click at [112, 186] on input "checkbox" at bounding box center [111, 184] width 6 height 6
checkbox input "true"
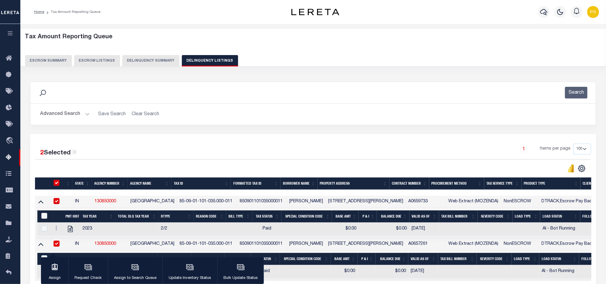
click at [42, 216] on input "&nbsp;" at bounding box center [44, 216] width 6 height 6
checkbox input "true"
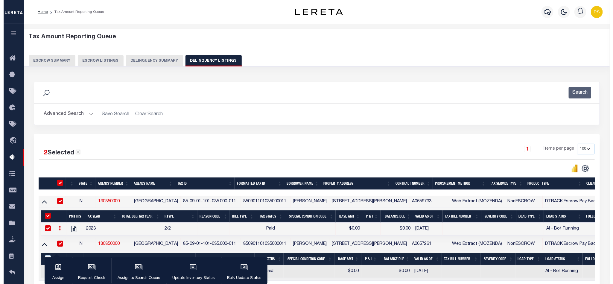
scroll to position [45, 0]
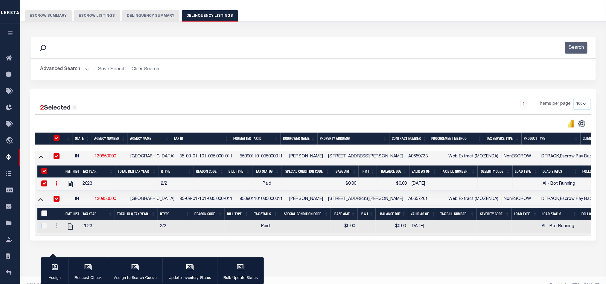
click at [45, 214] on input "&nbsp;" at bounding box center [44, 213] width 6 height 6
checkbox input "true"
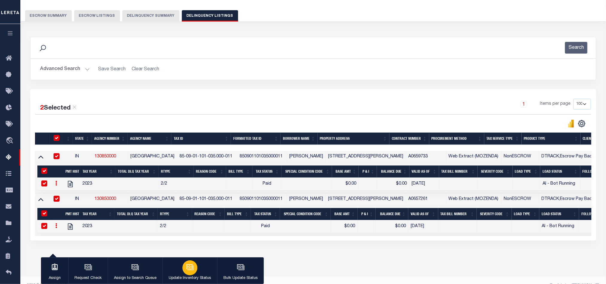
click at [195, 269] on div "button" at bounding box center [190, 267] width 15 height 15
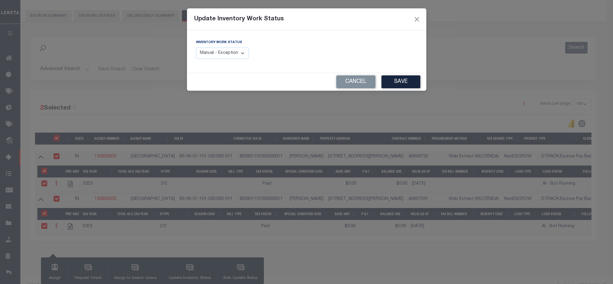
click at [235, 55] on select "Manual - Exception Pended - Awaiting Search Late Add Exception Completed" at bounding box center [222, 54] width 53 height 12
select select "4"
click at [196, 48] on select "Manual - Exception Pended - Awaiting Search Late Add Exception Completed" at bounding box center [222, 54] width 53 height 12
click at [413, 80] on button "Save" at bounding box center [401, 81] width 39 height 13
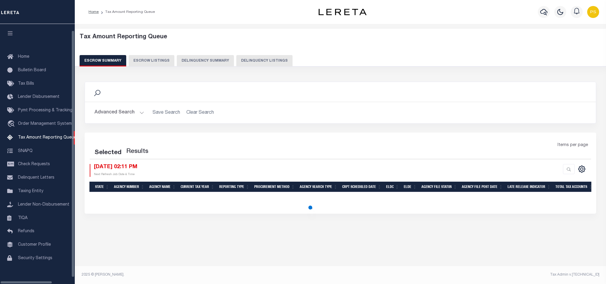
select select "100"
click at [265, 61] on button "Delinquency Listings" at bounding box center [264, 60] width 56 height 11
select select "100"
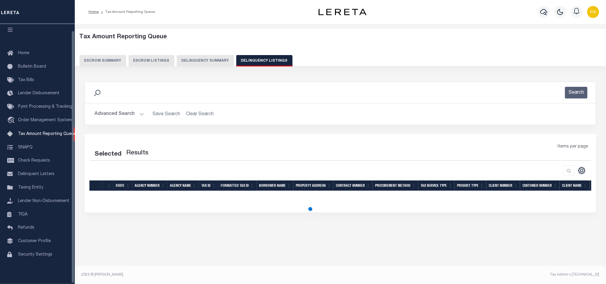
select select "100"
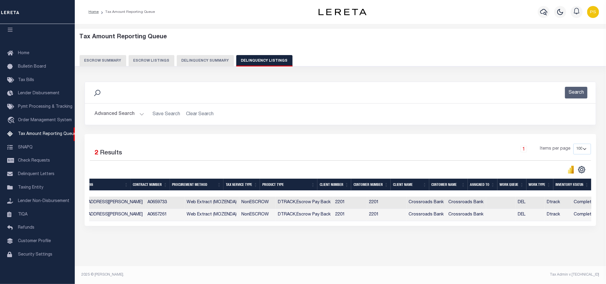
scroll to position [0, 0]
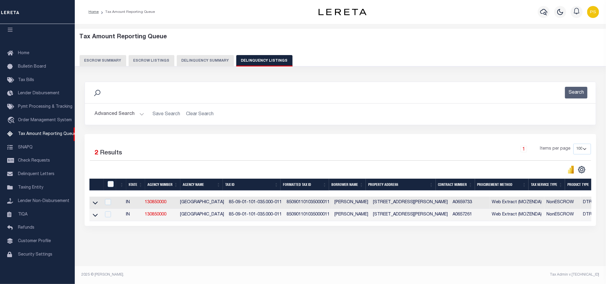
click at [106, 117] on button "Advanced Search" at bounding box center [120, 114] width 50 height 12
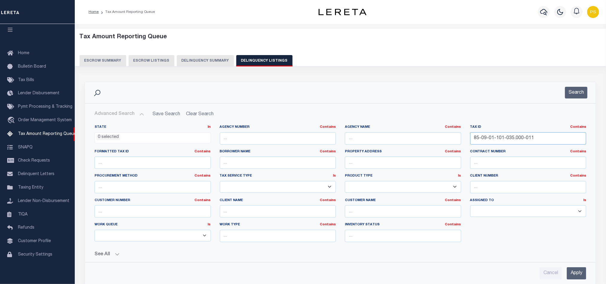
click at [518, 138] on input "85-09-01-101-035.000-011" at bounding box center [528, 138] width 116 height 12
paste input "10-22-100-014.000-007"
type input "85-10-22-100-014.000-007"
click at [574, 279] on input "Apply" at bounding box center [576, 273] width 19 height 12
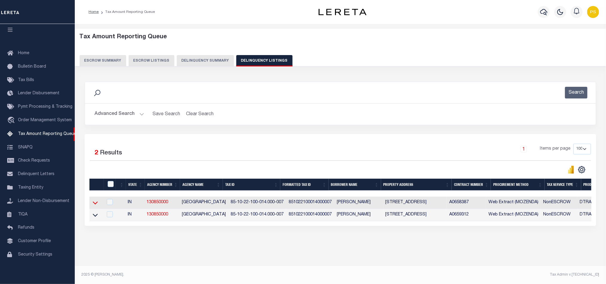
click at [95, 206] on icon at bounding box center [95, 203] width 5 height 6
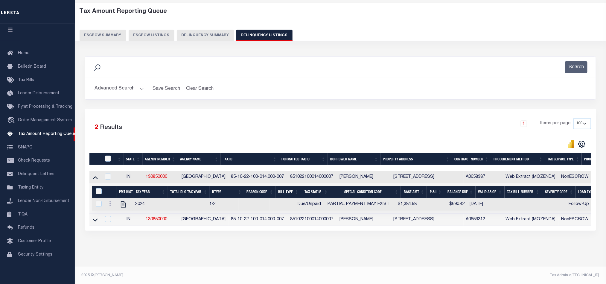
scroll to position [33, 0]
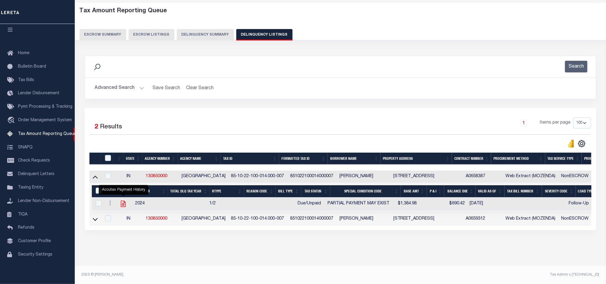
click at [122, 200] on icon "" at bounding box center [123, 204] width 8 height 8
checkbox input "true"
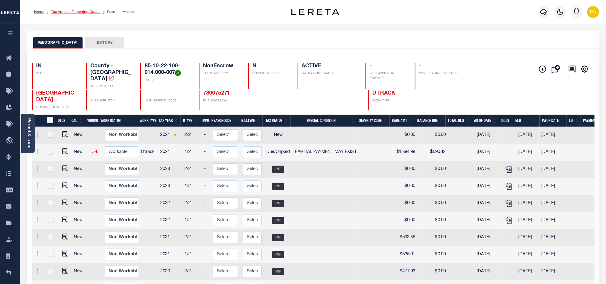
click at [80, 10] on link "Tax Amount Reporting Queue" at bounding box center [76, 12] width 50 height 4
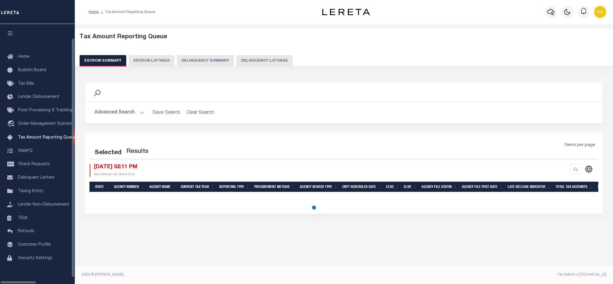
select select "100"
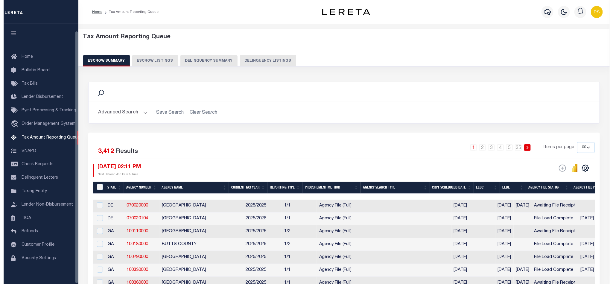
scroll to position [7, 0]
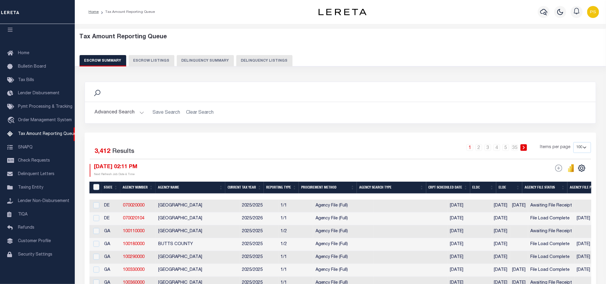
click at [270, 63] on button "Delinquency Listings" at bounding box center [264, 60] width 56 height 11
select select "100"
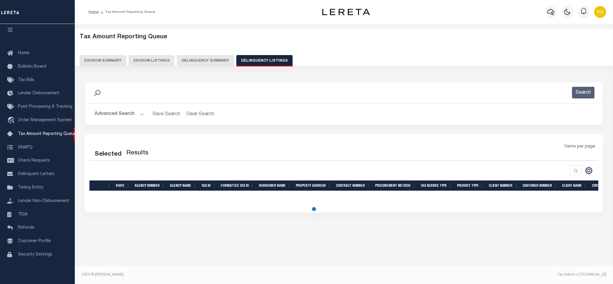
select select "100"
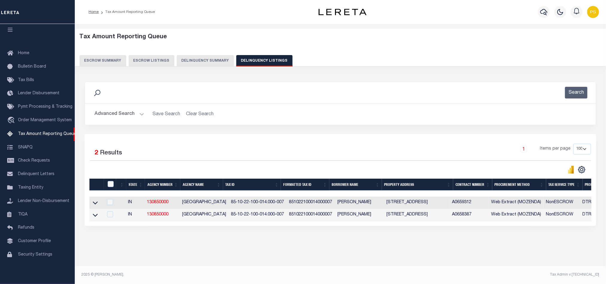
click at [120, 115] on button "Advanced Search" at bounding box center [120, 114] width 50 height 12
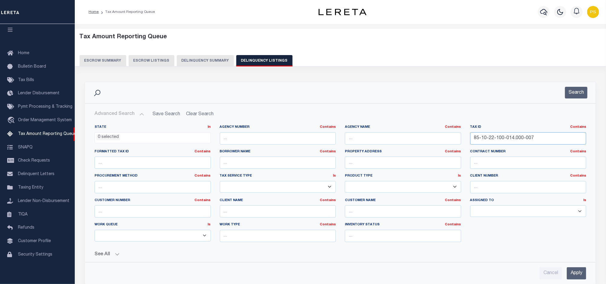
click at [500, 136] on input "85-10-22-100-014.000-007" at bounding box center [528, 138] width 116 height 12
paste input "1-06-303-004.000-003"
type input "85-11-06-303-004.000-003"
click at [573, 278] on input "Apply" at bounding box center [576, 273] width 19 height 12
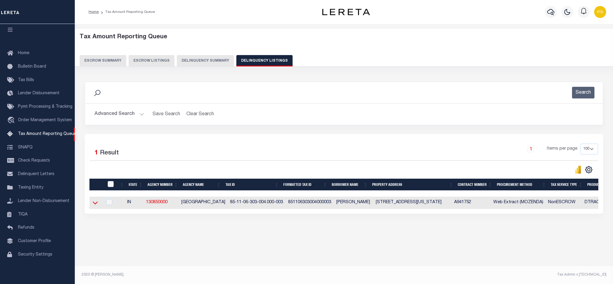
click at [95, 205] on icon at bounding box center [95, 203] width 5 height 3
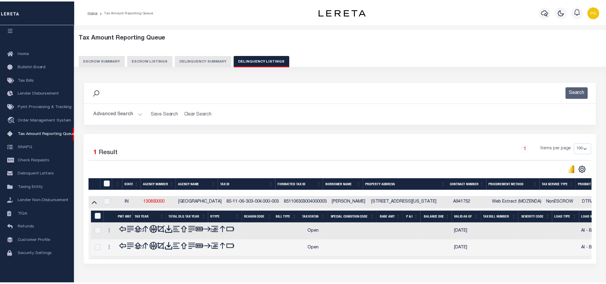
scroll to position [34, 0]
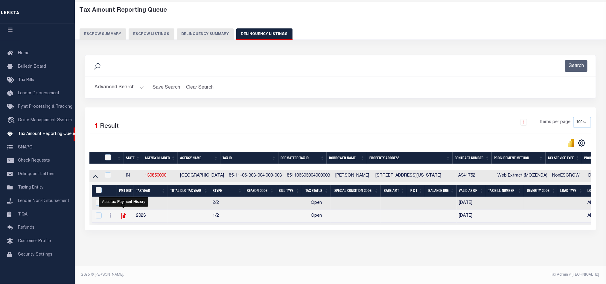
click at [125, 215] on icon "" at bounding box center [124, 216] width 8 height 8
checkbox input "true"
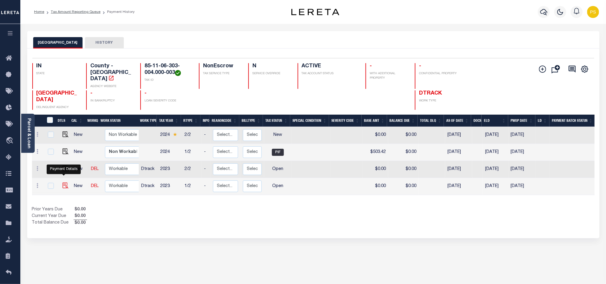
click at [63, 183] on img "" at bounding box center [66, 186] width 6 height 6
checkbox input "true"
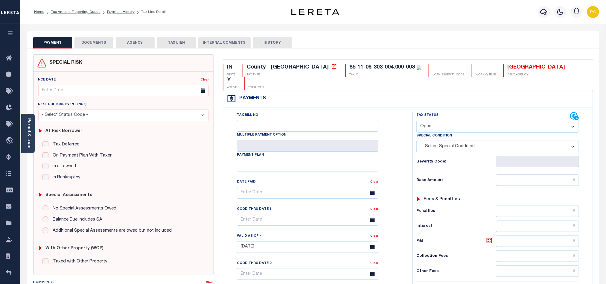
click at [443, 121] on select "- Select Status Code - Open Due/Unpaid Paid Incomplete No Tax Due Internal Refu…" at bounding box center [498, 127] width 163 height 12
select select "PYD"
click at [417, 121] on select "- Select Status Code - Open Due/Unpaid Paid Incomplete No Tax Due Internal Refu…" at bounding box center [498, 127] width 163 height 12
type input "[DATE]"
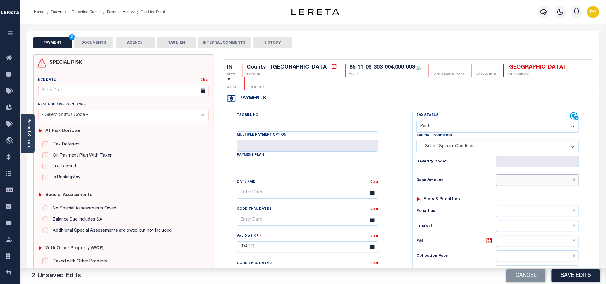
click at [562, 174] on input "text" at bounding box center [537, 179] width 83 height 11
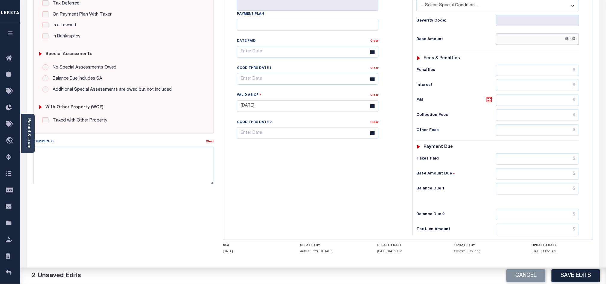
scroll to position [161, 0]
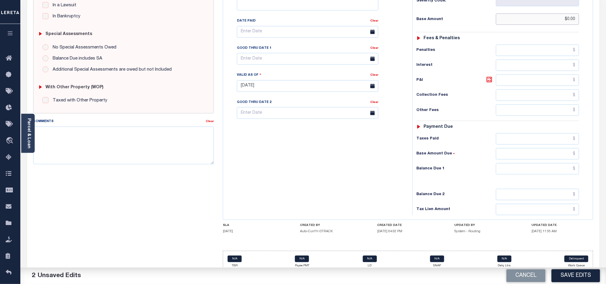
type input "$0.00"
click at [534, 163] on input "text" at bounding box center [537, 168] width 83 height 11
type input "$0.00"
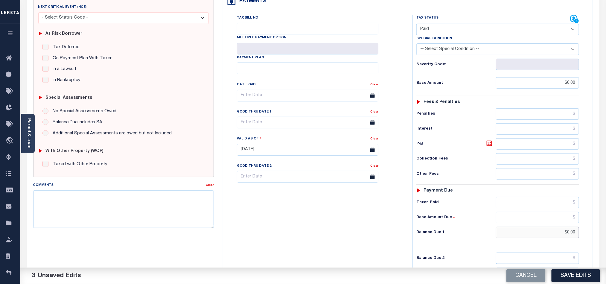
scroll to position [0, 0]
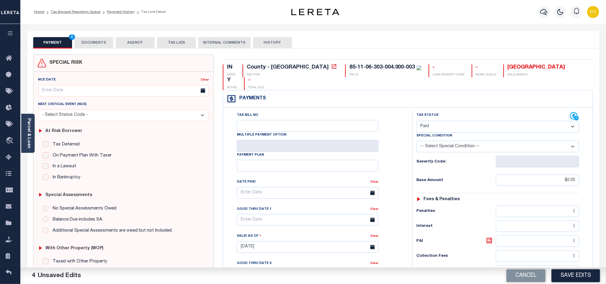
click at [87, 45] on button "DOCUMENTS" at bounding box center [94, 42] width 39 height 11
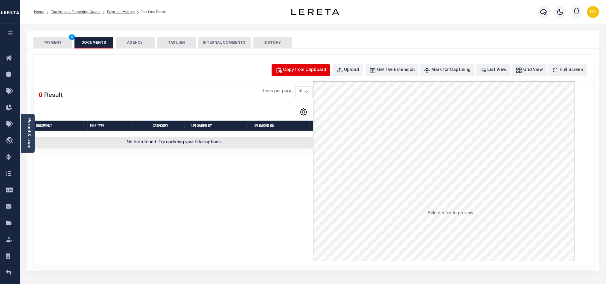
click at [308, 76] on button "Copy from Clipboard" at bounding box center [301, 70] width 59 height 12
select select "POP"
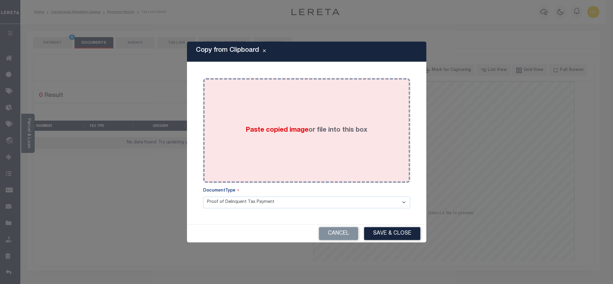
click at [279, 145] on div "Paste copied image or file into this box" at bounding box center [307, 131] width 198 height 96
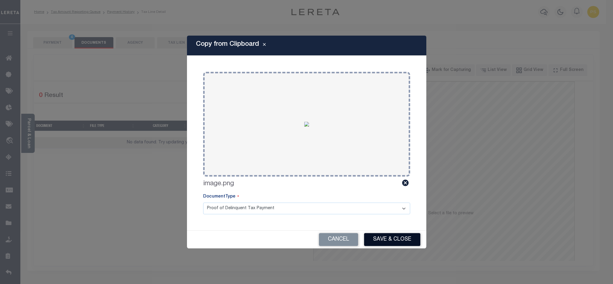
click at [395, 236] on button "Save & Close" at bounding box center [392, 239] width 56 height 13
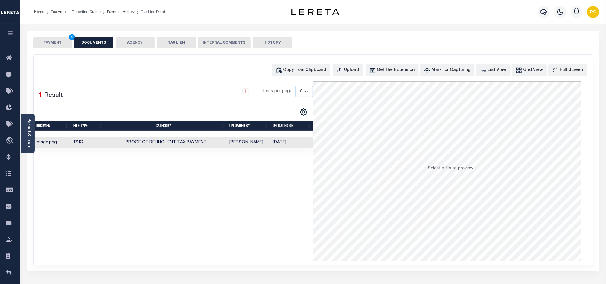
click at [59, 41] on button "PAYMENT 4" at bounding box center [52, 42] width 39 height 11
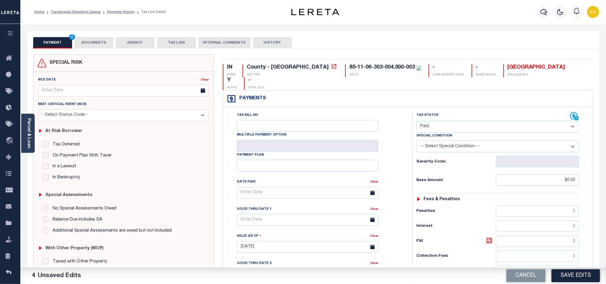
click at [582, 272] on button "Save Edits" at bounding box center [576, 275] width 48 height 13
checkbox input "false"
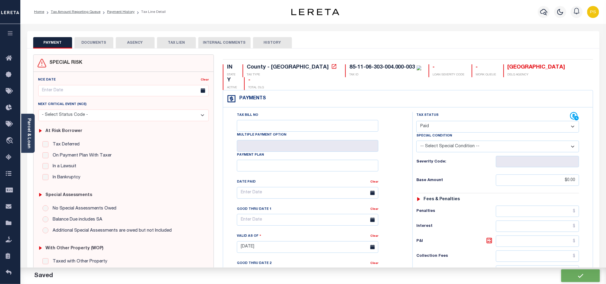
type input "$0"
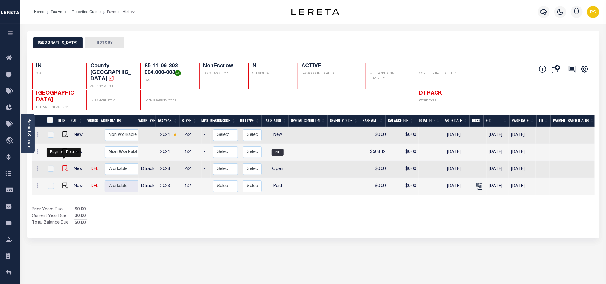
click at [63, 165] on img "" at bounding box center [65, 168] width 6 height 6
checkbox input "true"
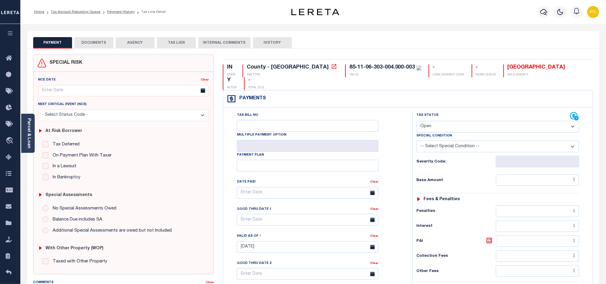
click at [443, 121] on select "- Select Status Code - Open Due/Unpaid Paid Incomplete No Tax Due Internal Refu…" at bounding box center [498, 127] width 163 height 12
select select "PYD"
click at [417, 121] on select "- Select Status Code - Open Due/Unpaid Paid Incomplete No Tax Due Internal Refu…" at bounding box center [498, 127] width 163 height 12
type input "[DATE]"
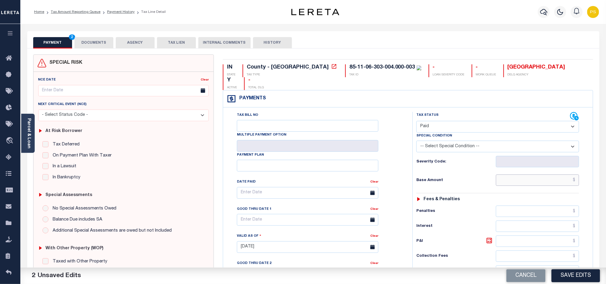
click at [541, 174] on input "text" at bounding box center [537, 179] width 83 height 11
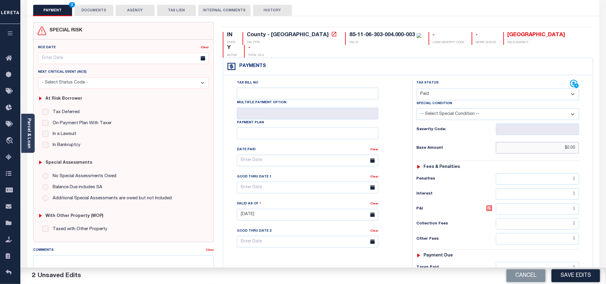
scroll to position [90, 0]
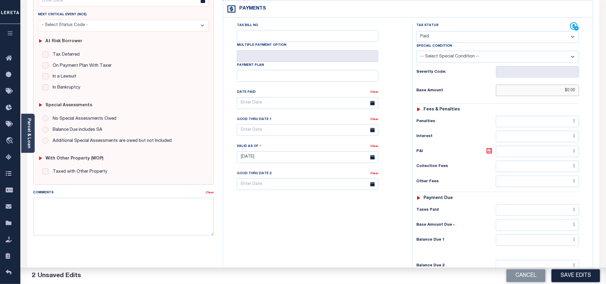
type input "$0.00"
click at [534, 234] on input "text" at bounding box center [537, 239] width 83 height 11
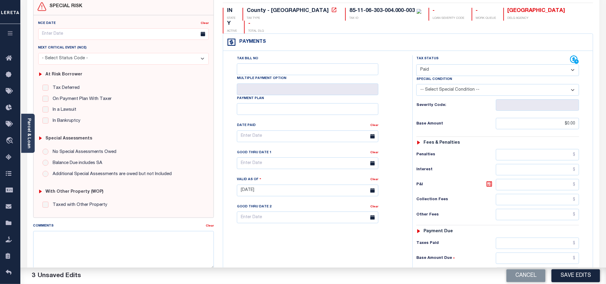
scroll to position [0, 0]
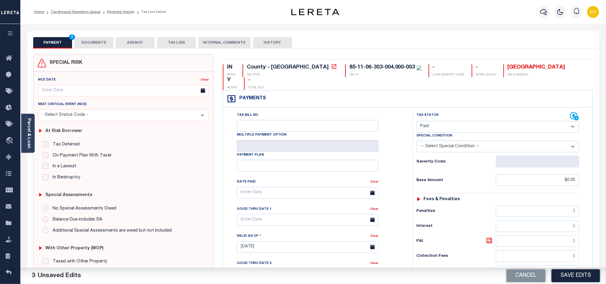
type input "$0.00"
click at [97, 47] on button "DOCUMENTS" at bounding box center [94, 42] width 39 height 11
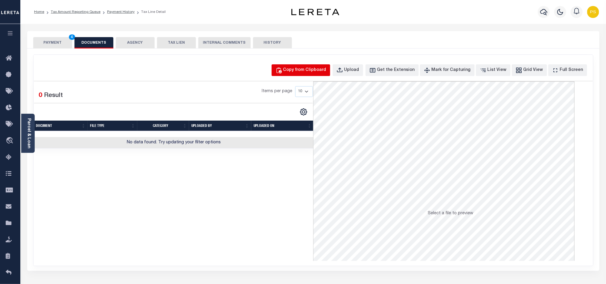
click at [317, 74] on div "Copy from Clipboard" at bounding box center [304, 70] width 43 height 7
select select "POP"
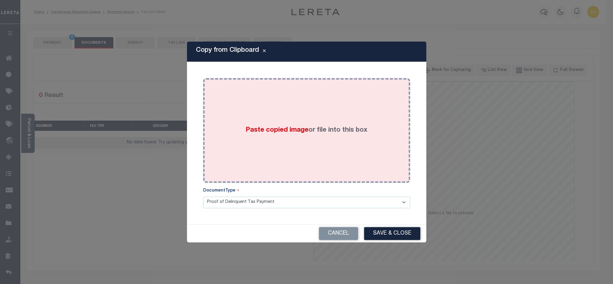
click at [265, 129] on span "Paste copied image" at bounding box center [277, 130] width 63 height 7
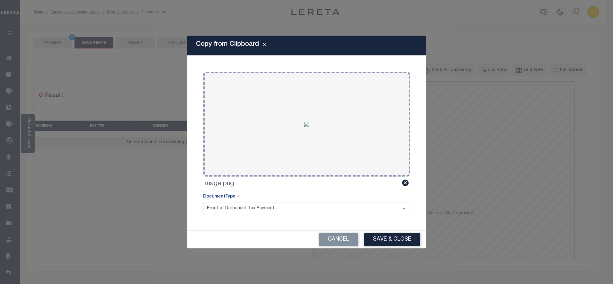
click at [380, 232] on div "Cancel Save & Close" at bounding box center [306, 240] width 239 height 18
click at [387, 234] on button "Save & Close" at bounding box center [392, 239] width 56 height 13
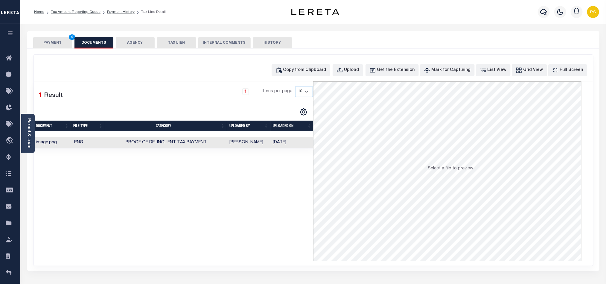
click at [47, 42] on button "PAYMENT 4" at bounding box center [52, 42] width 39 height 11
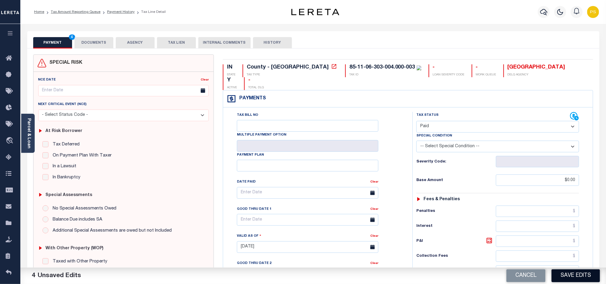
click at [581, 281] on button "Save Edits" at bounding box center [576, 275] width 48 height 13
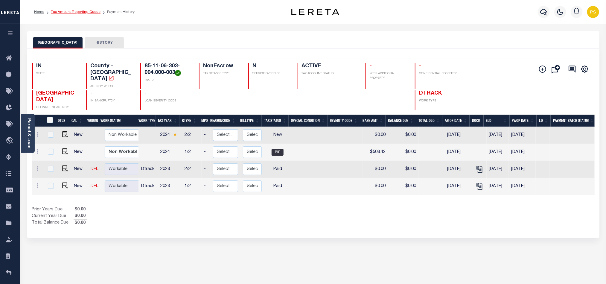
click at [78, 12] on link "Tax Amount Reporting Queue" at bounding box center [76, 12] width 50 height 4
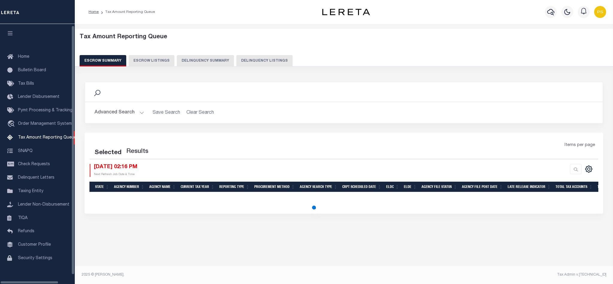
click at [260, 60] on button "Delinquency Listings" at bounding box center [264, 60] width 56 height 11
select select "100"
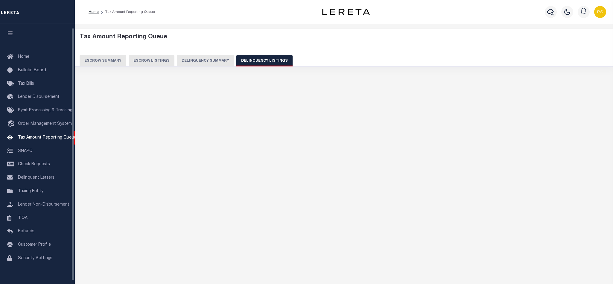
scroll to position [4, 0]
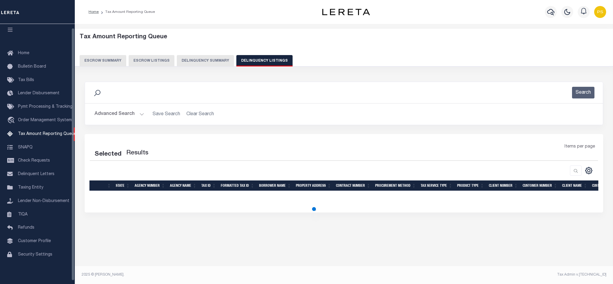
select select "100"
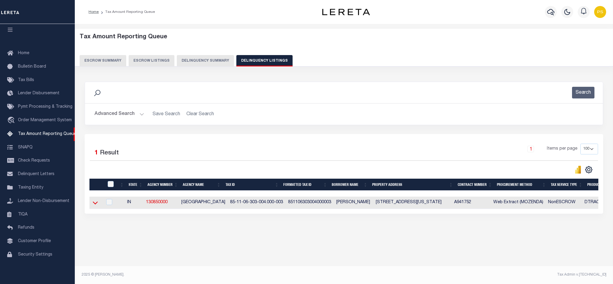
click at [95, 206] on icon at bounding box center [95, 203] width 5 height 6
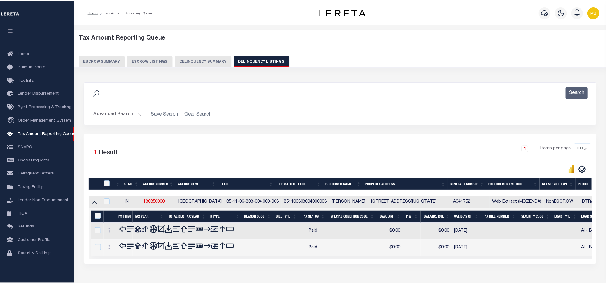
scroll to position [34, 0]
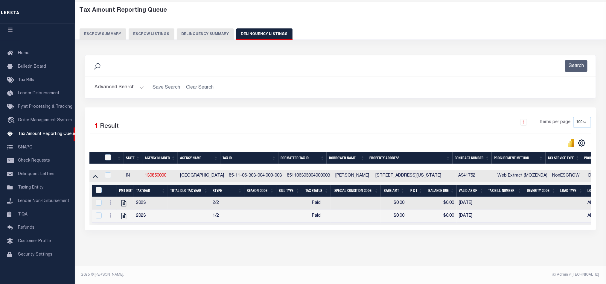
click at [99, 185] on th "&nbsp;" at bounding box center [98, 191] width 13 height 12
click at [99, 187] on input "&nbsp;" at bounding box center [99, 190] width 6 height 6
checkbox input "true"
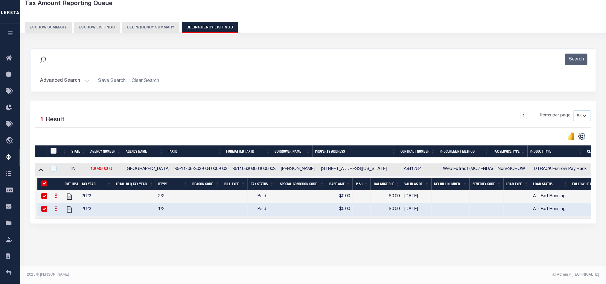
click at [51, 152] on input "checkbox" at bounding box center [54, 151] width 6 height 6
checkbox input "true"
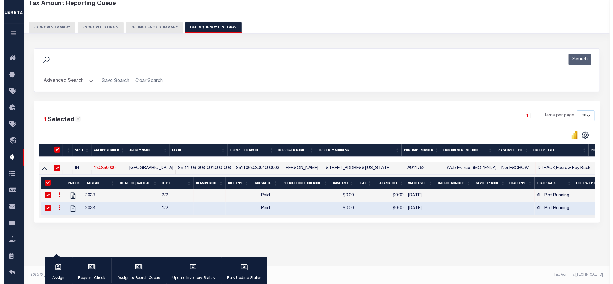
scroll to position [33, 0]
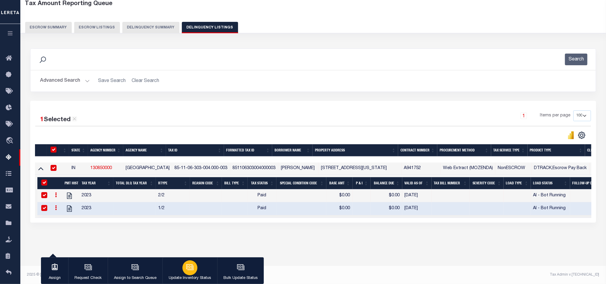
click at [196, 275] on button "Update Inventory Status" at bounding box center [189, 270] width 55 height 27
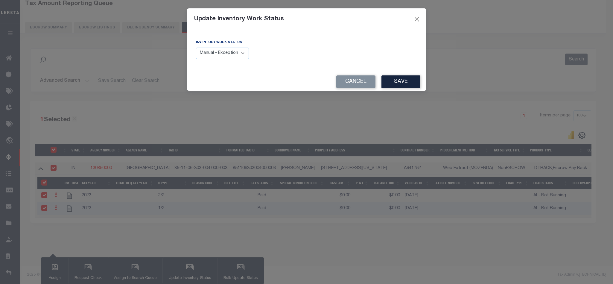
click at [226, 56] on select "Manual - Exception Pended - Awaiting Search Late Add Exception Completed" at bounding box center [222, 54] width 53 height 12
select select "4"
click at [196, 48] on select "Manual - Exception Pended - Awaiting Search Late Add Exception Completed" at bounding box center [222, 54] width 53 height 12
click at [407, 80] on button "Save" at bounding box center [401, 81] width 39 height 13
